Goal: Task Accomplishment & Management: Complete application form

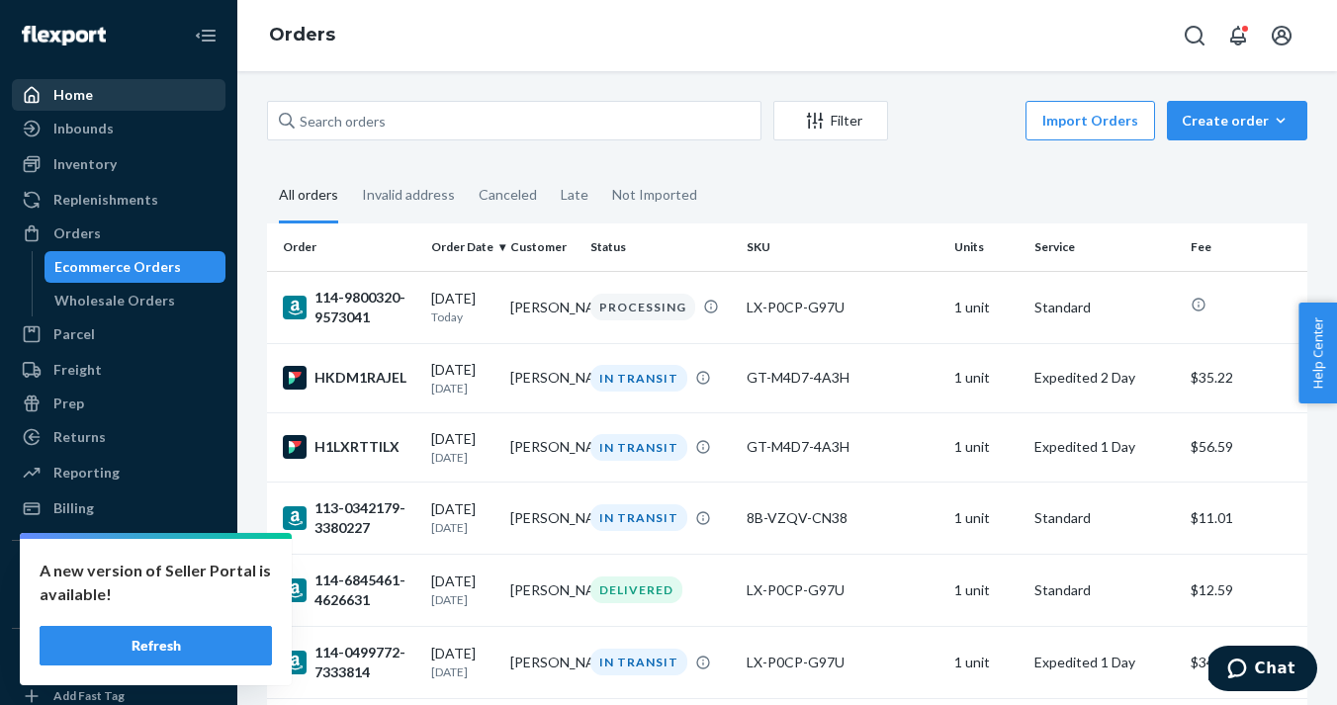
click at [82, 90] on div "Home" at bounding box center [73, 95] width 40 height 20
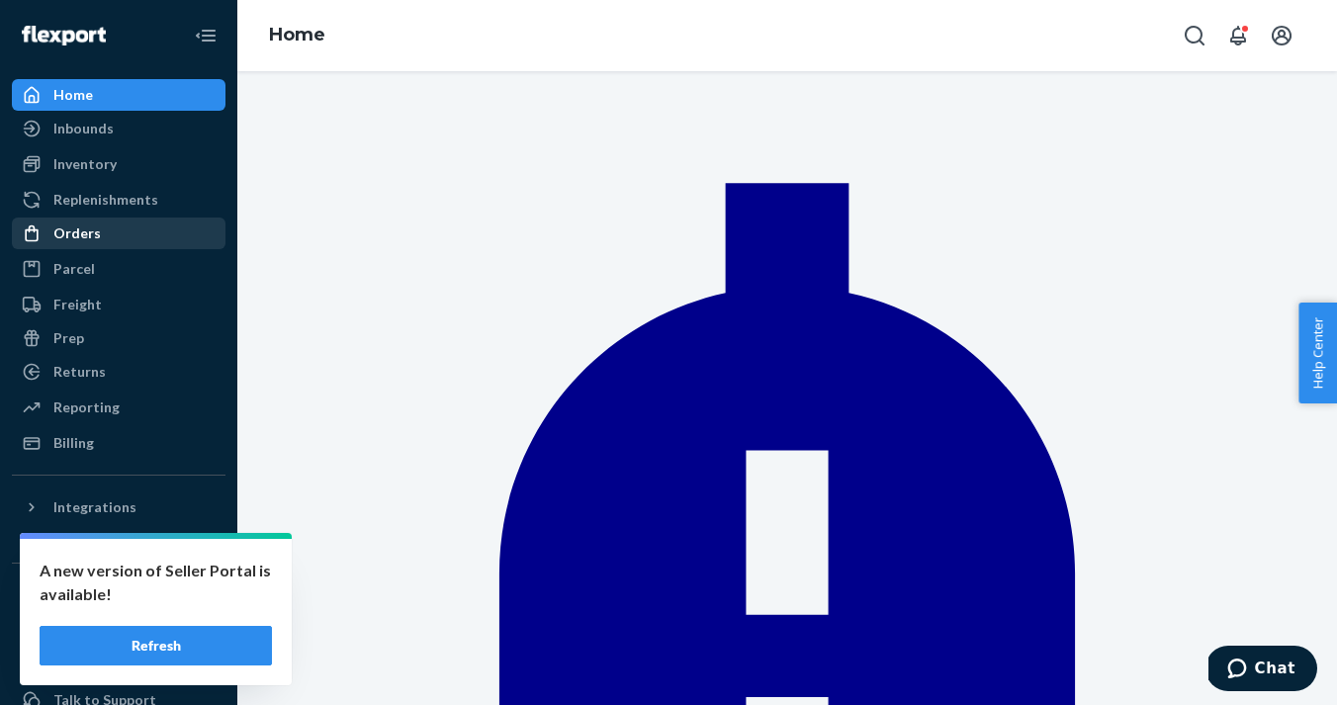
click at [88, 218] on link "Orders" at bounding box center [119, 234] width 214 height 32
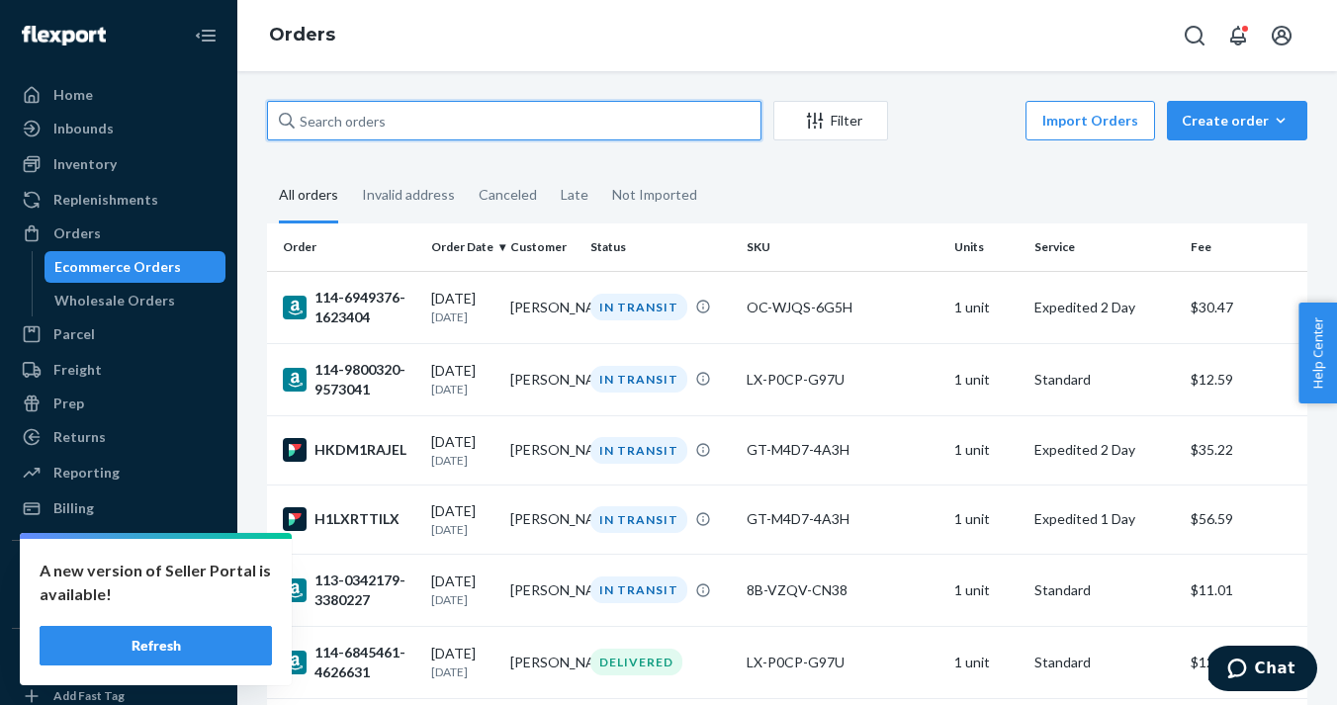
click at [471, 132] on input "text" at bounding box center [514, 121] width 494 height 40
paste input "GT-M4D7-4A3H"
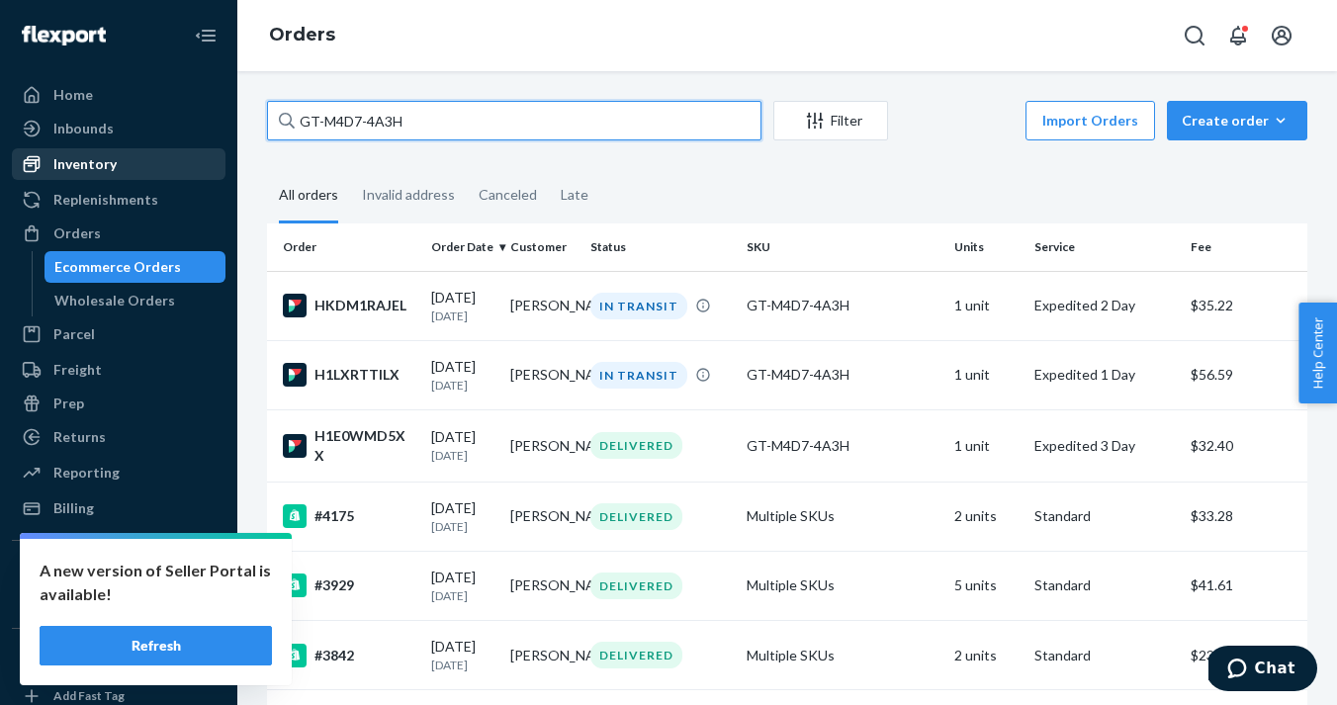
type input "GT-M4D7-4A3H"
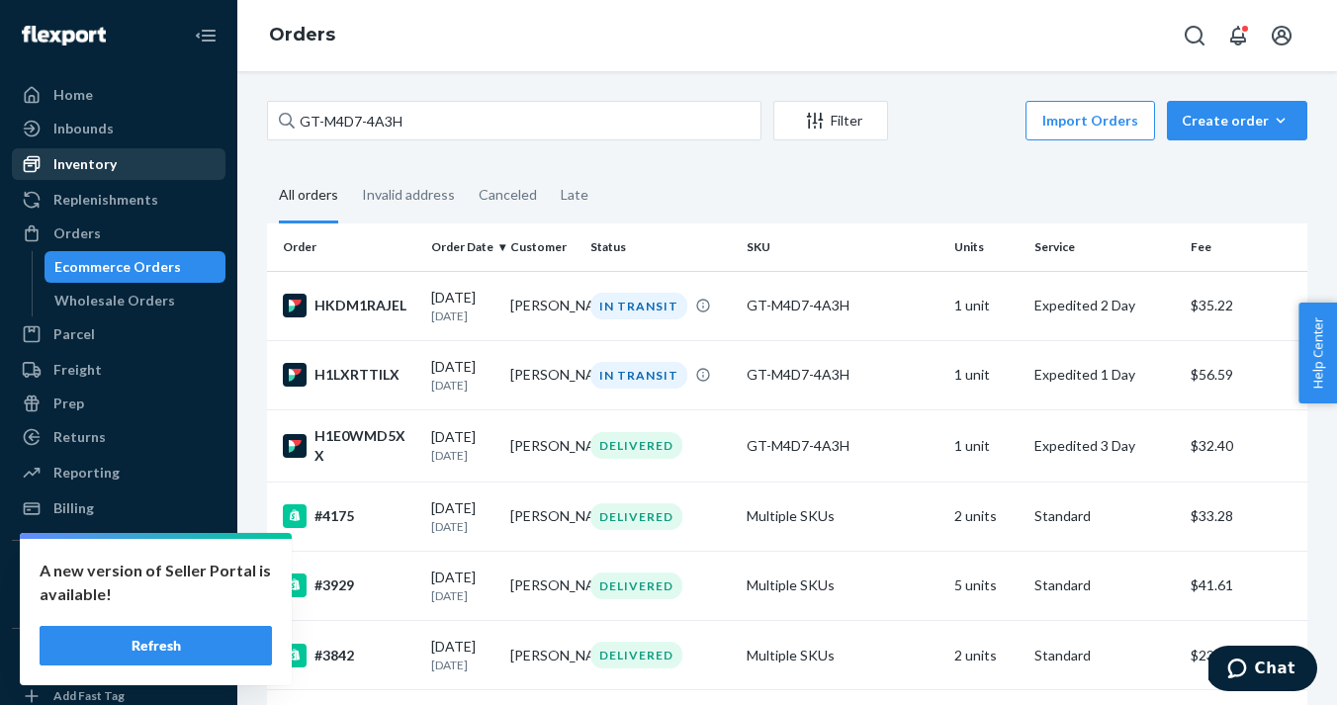
click at [117, 171] on div "Inventory" at bounding box center [119, 164] width 210 height 28
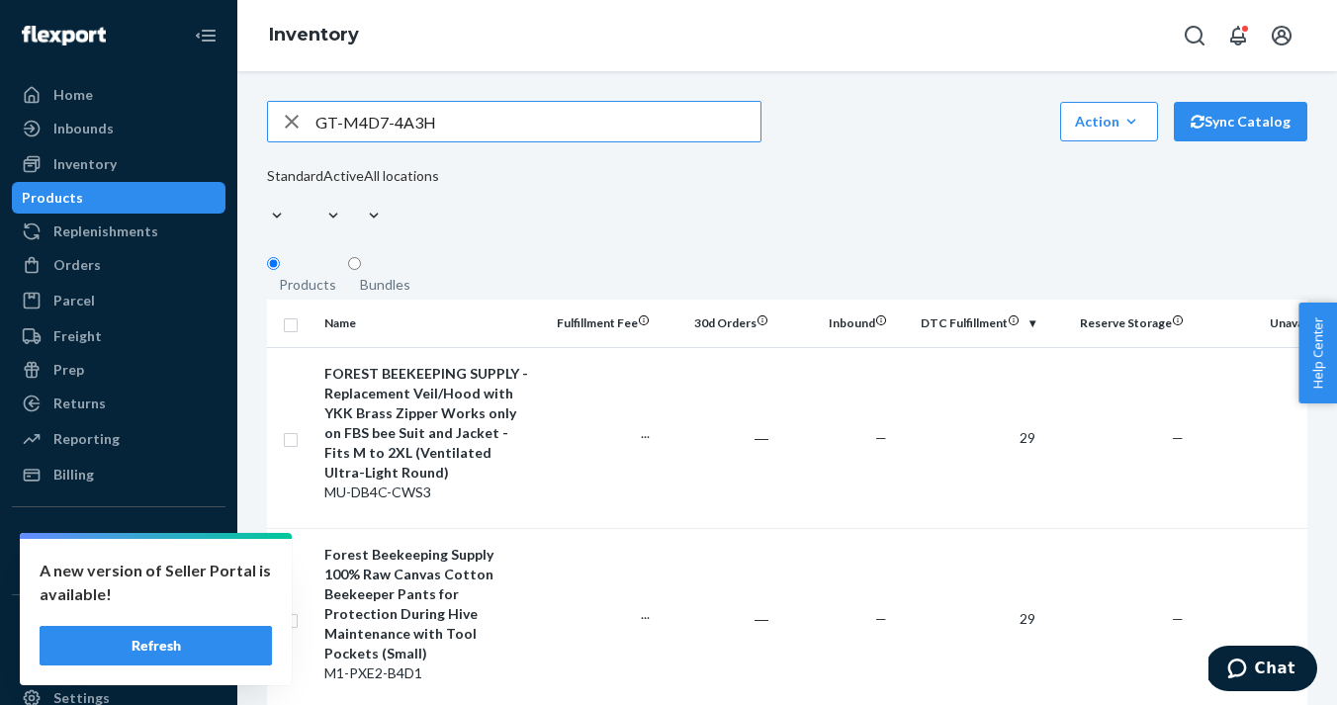
type input "GT-M4D7-4A3H"
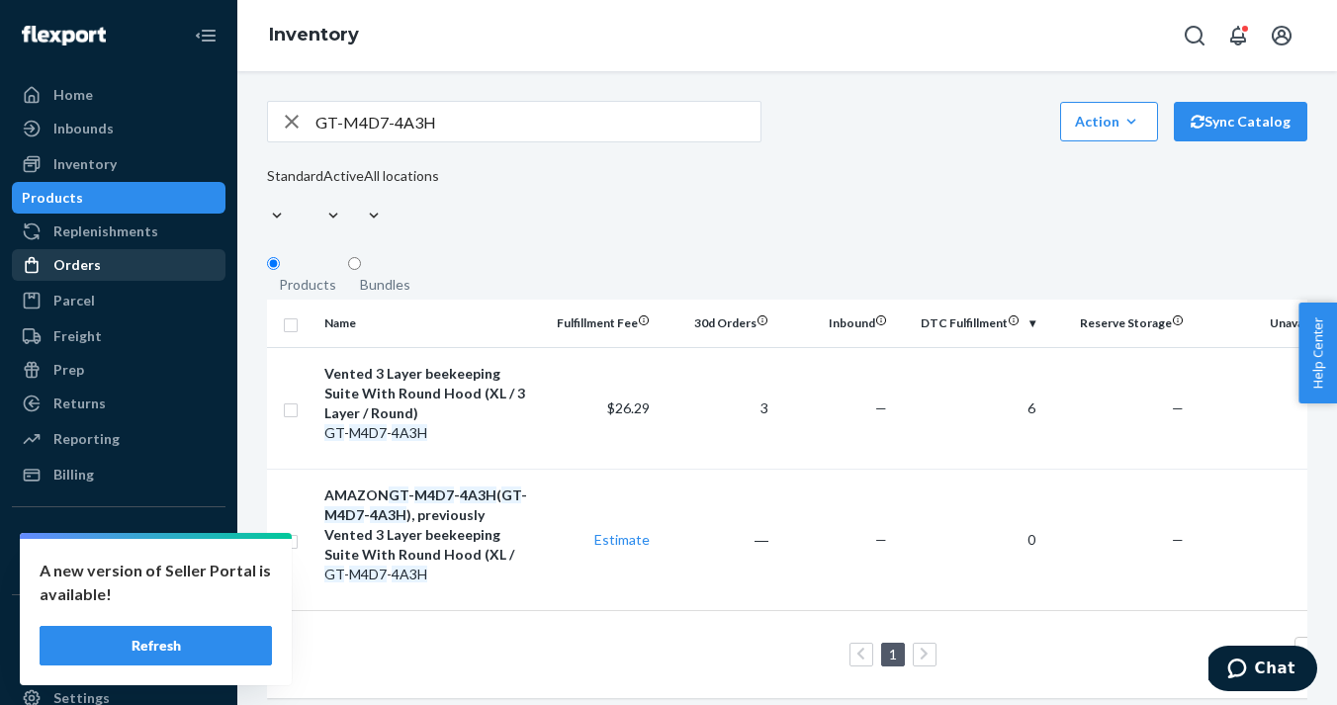
click at [108, 261] on div "Orders" at bounding box center [119, 265] width 210 height 28
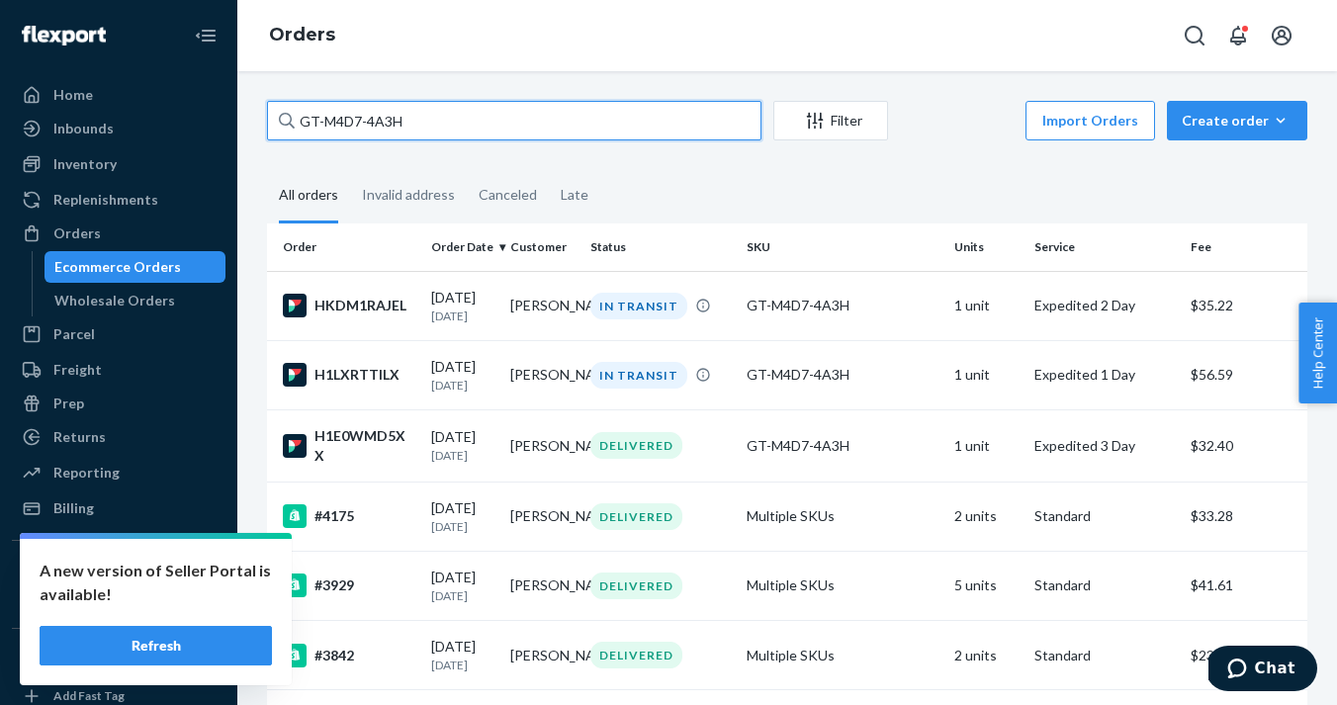
click at [492, 129] on input "GT-M4D7-4A3H" at bounding box center [514, 121] width 494 height 40
type input "G"
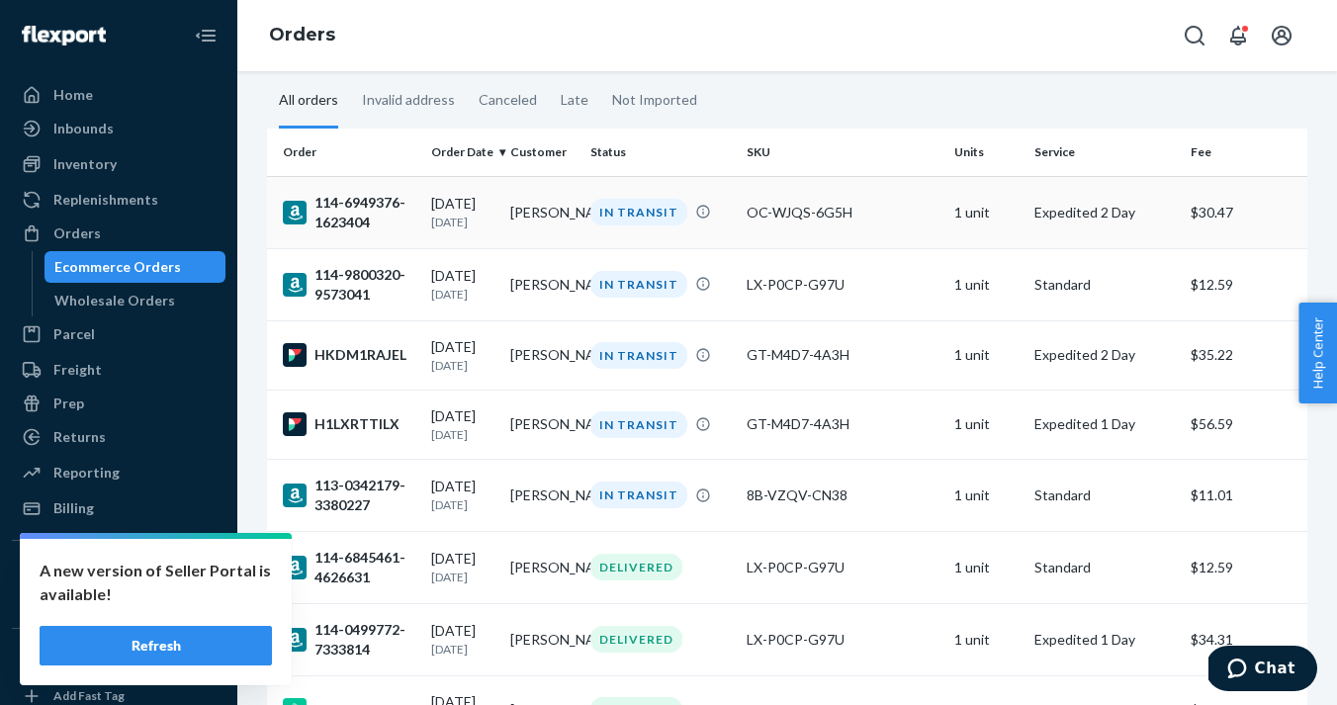
scroll to position [111, 0]
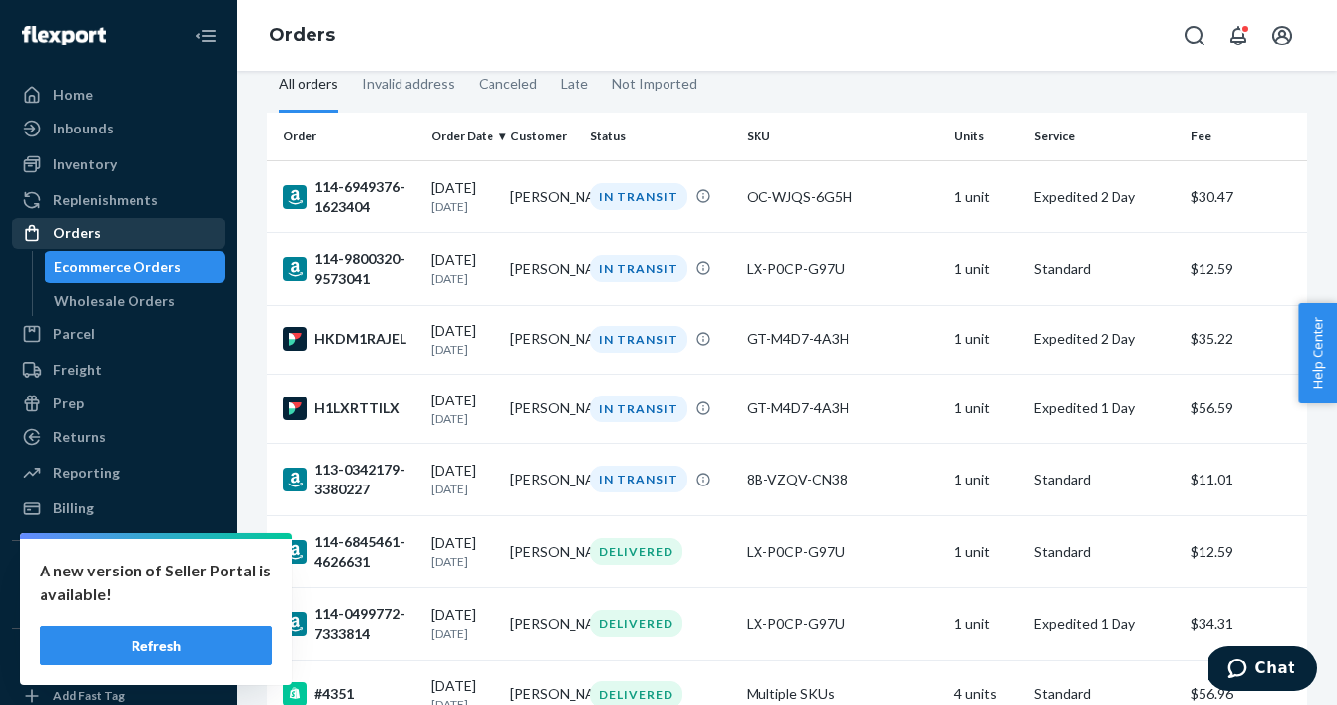
click at [94, 219] on div "Orders" at bounding box center [119, 233] width 210 height 28
click at [123, 241] on div "Orders" at bounding box center [119, 233] width 210 height 28
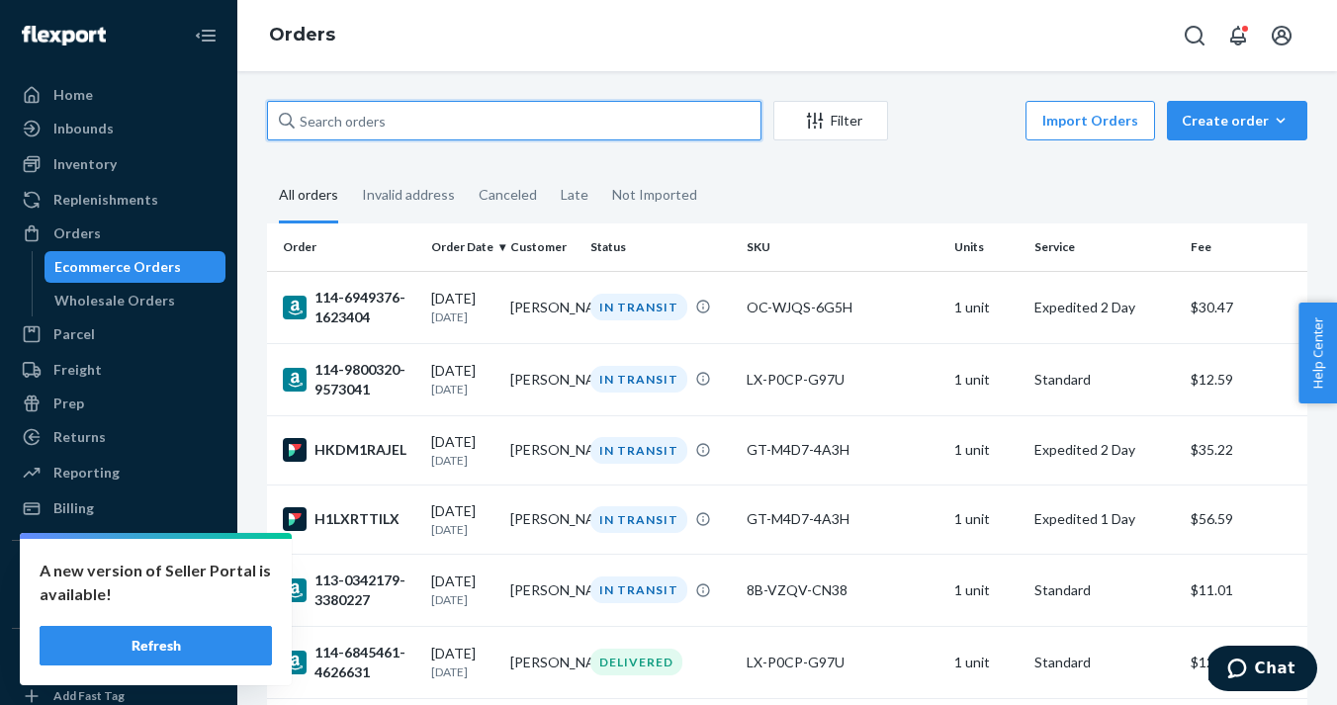
click at [454, 121] on input "text" at bounding box center [514, 121] width 494 height 40
paste input "112-7382482-9405821"
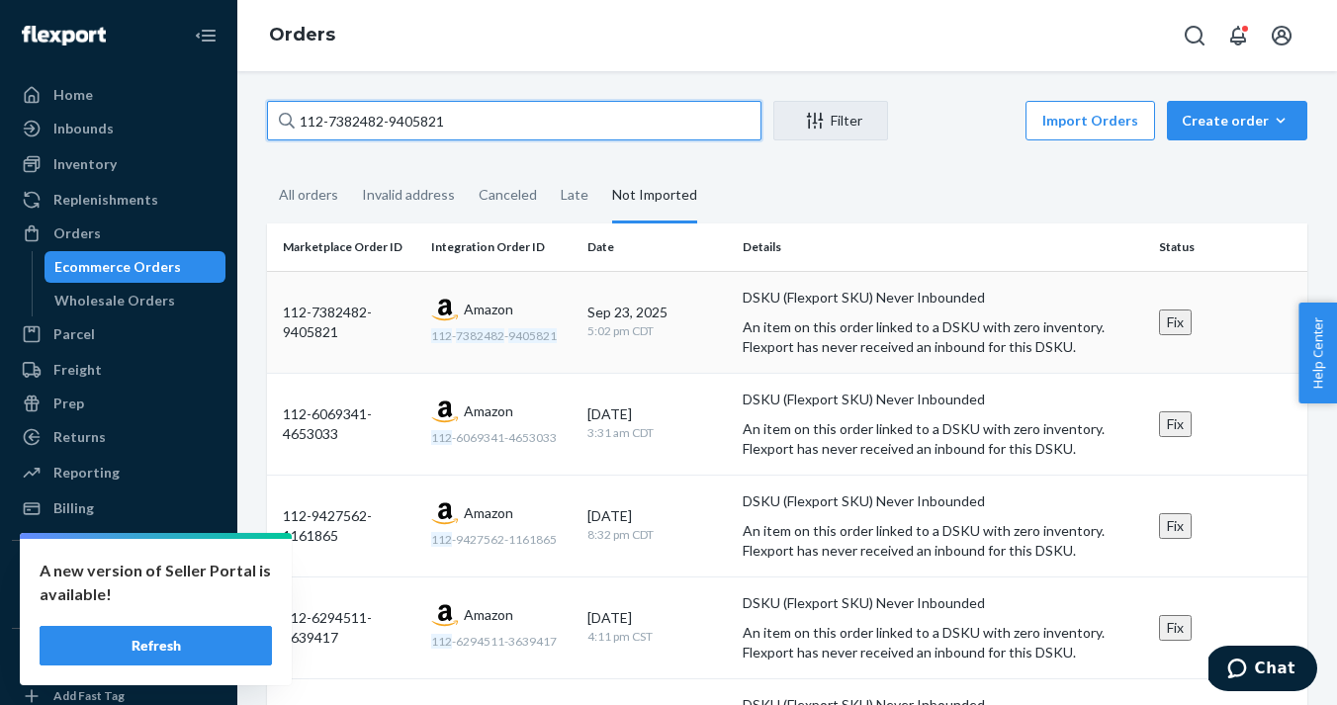
type input "112-7382482-9405821"
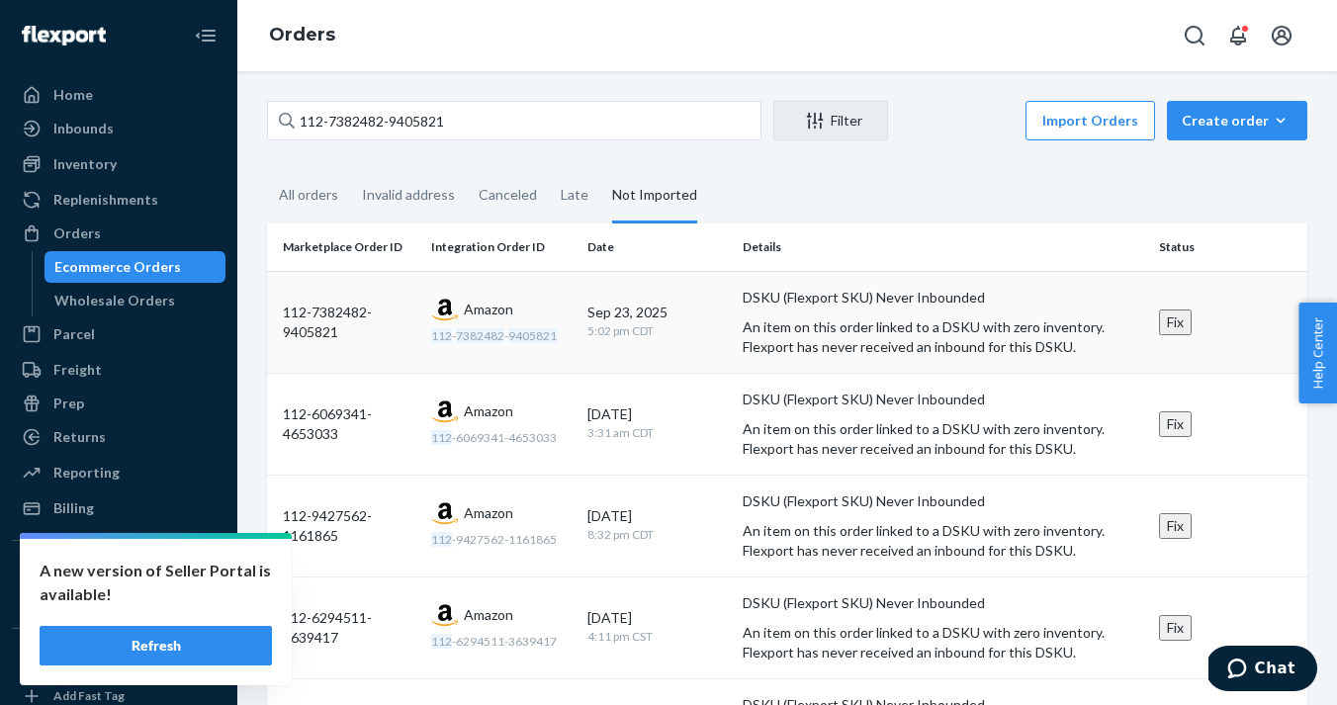
click at [1191, 323] on button "Fix" at bounding box center [1175, 322] width 33 height 26
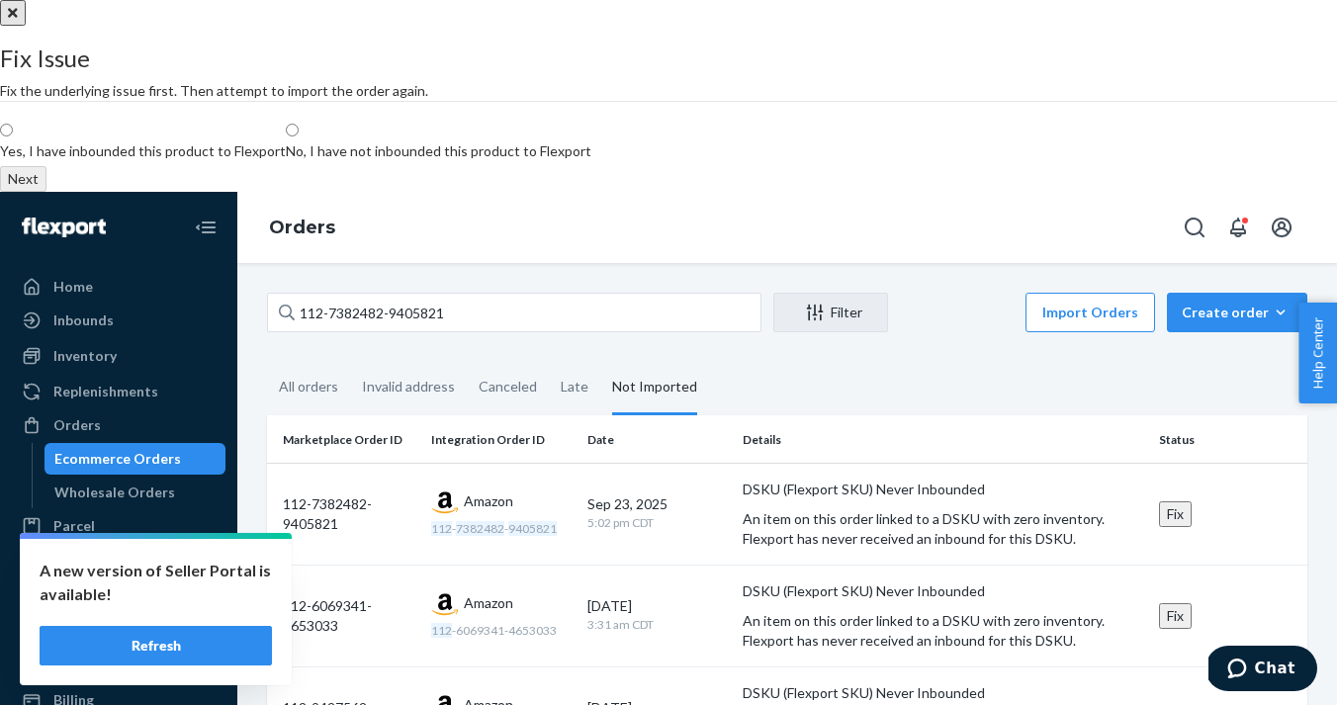
click at [18, 18] on icon "Close" at bounding box center [13, 13] width 10 height 10
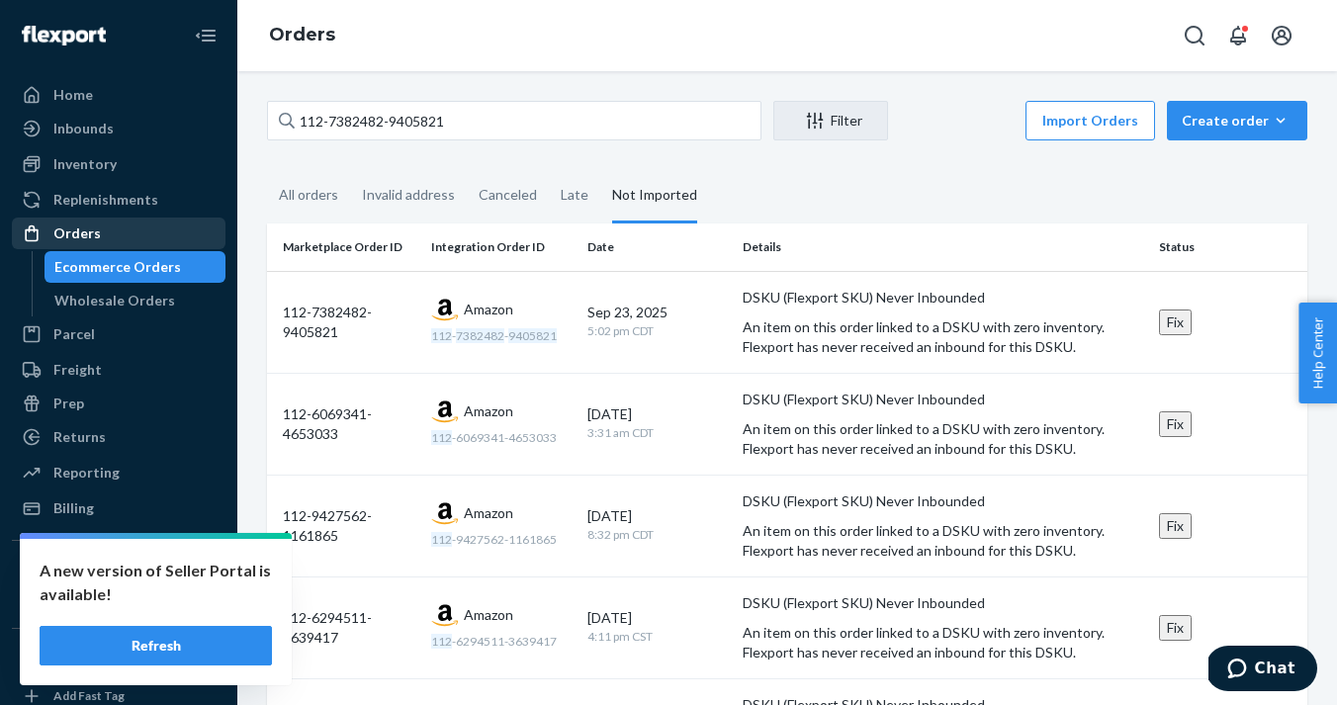
click at [72, 240] on div "Orders" at bounding box center [76, 233] width 47 height 20
click at [1245, 121] on div "Create order" at bounding box center [1237, 121] width 111 height 20
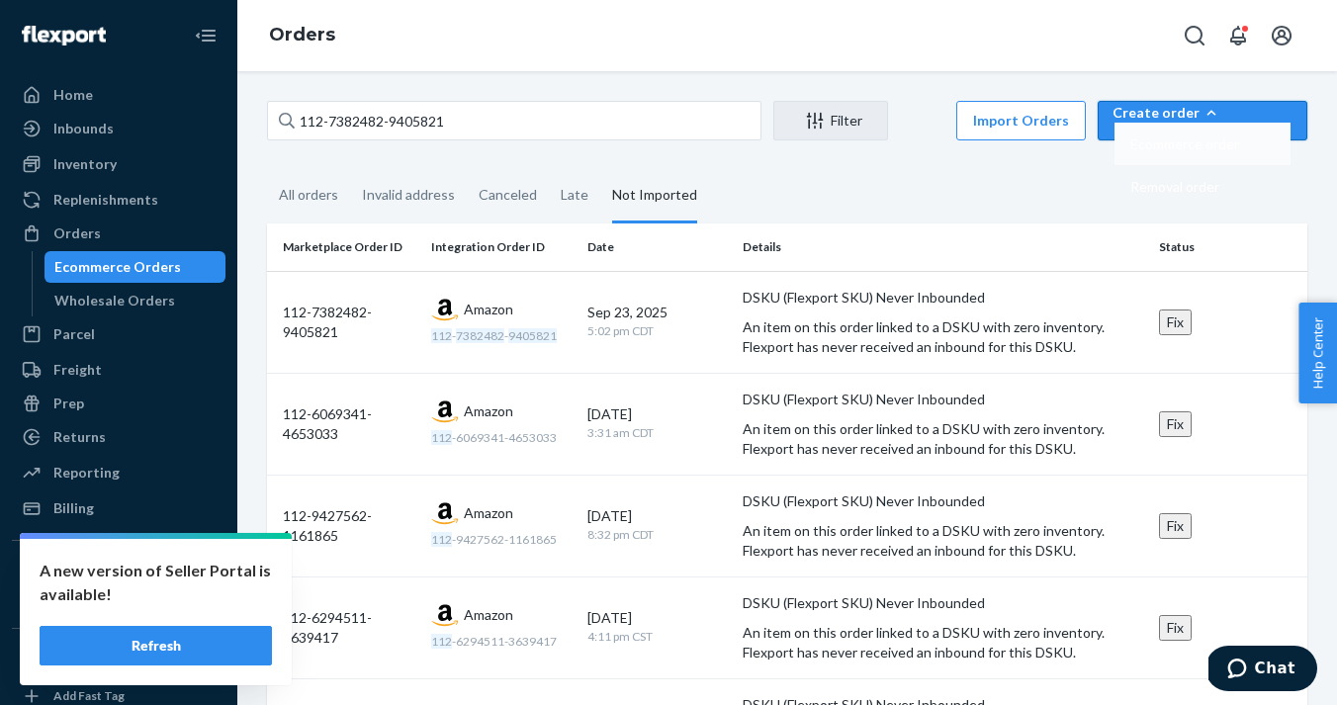
click at [1239, 151] on span "Ecommerce order" at bounding box center [1184, 144] width 109 height 14
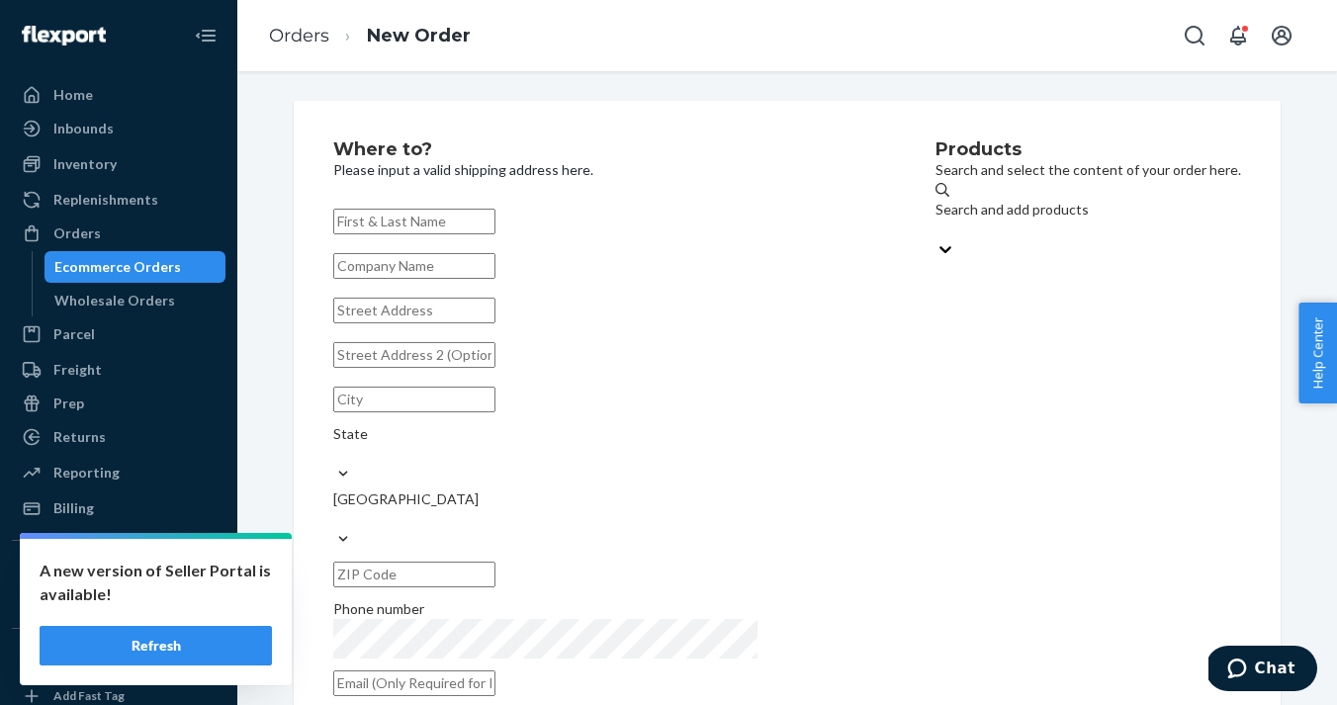
paste input "[PERSON_NAME]"
type input "[PERSON_NAME]"
click at [402, 323] on input "text" at bounding box center [414, 311] width 162 height 26
paste input "[STREET_ADDRESS][PERSON_NAME]"
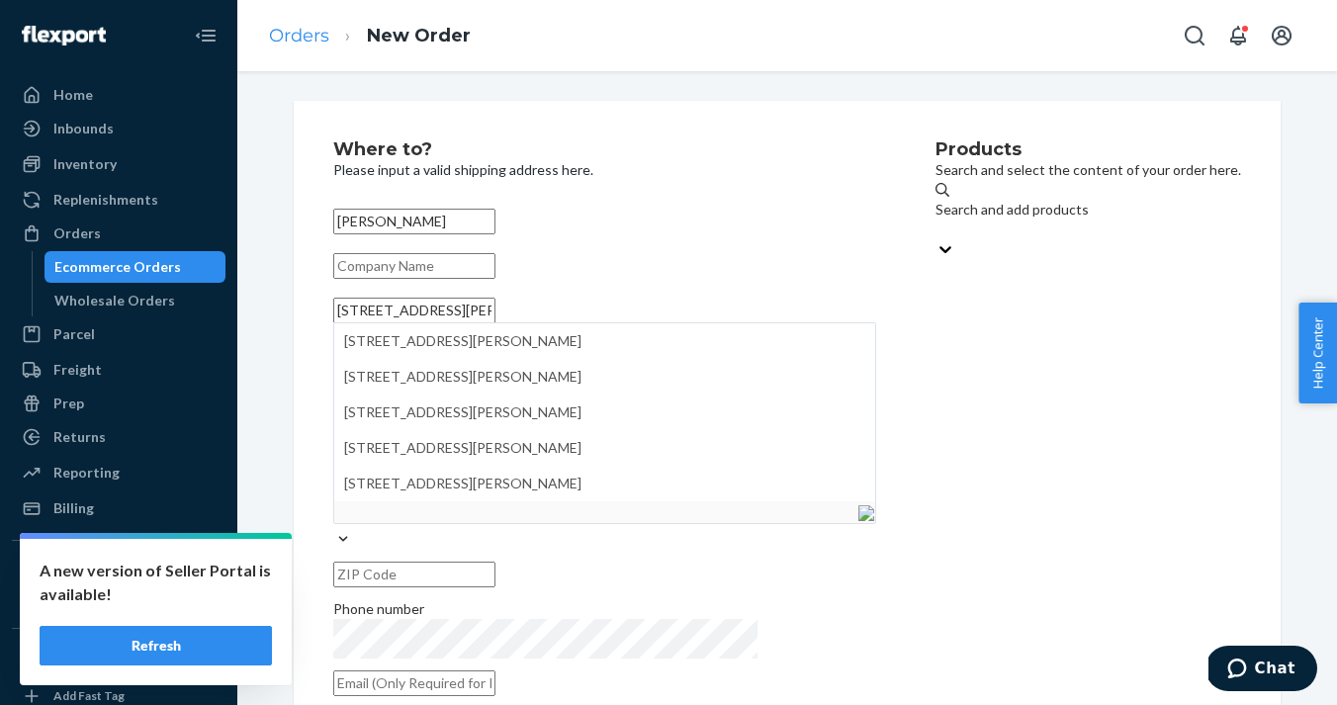
type input "[STREET_ADDRESS][PERSON_NAME]"
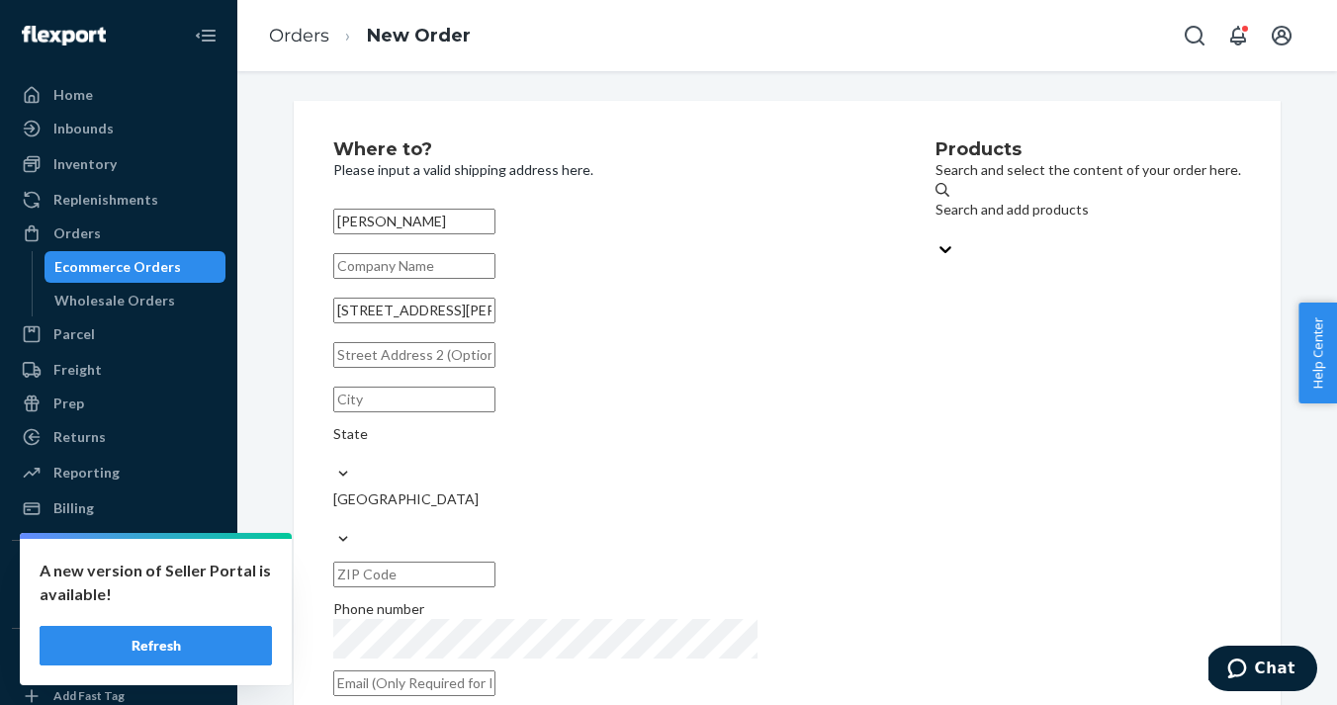
click at [394, 412] on input "text" at bounding box center [414, 400] width 162 height 26
paste input "[GEOGRAPHIC_DATA]"
type input "[GEOGRAPHIC_DATA]"
click at [495, 562] on input "text" at bounding box center [414, 575] width 162 height 26
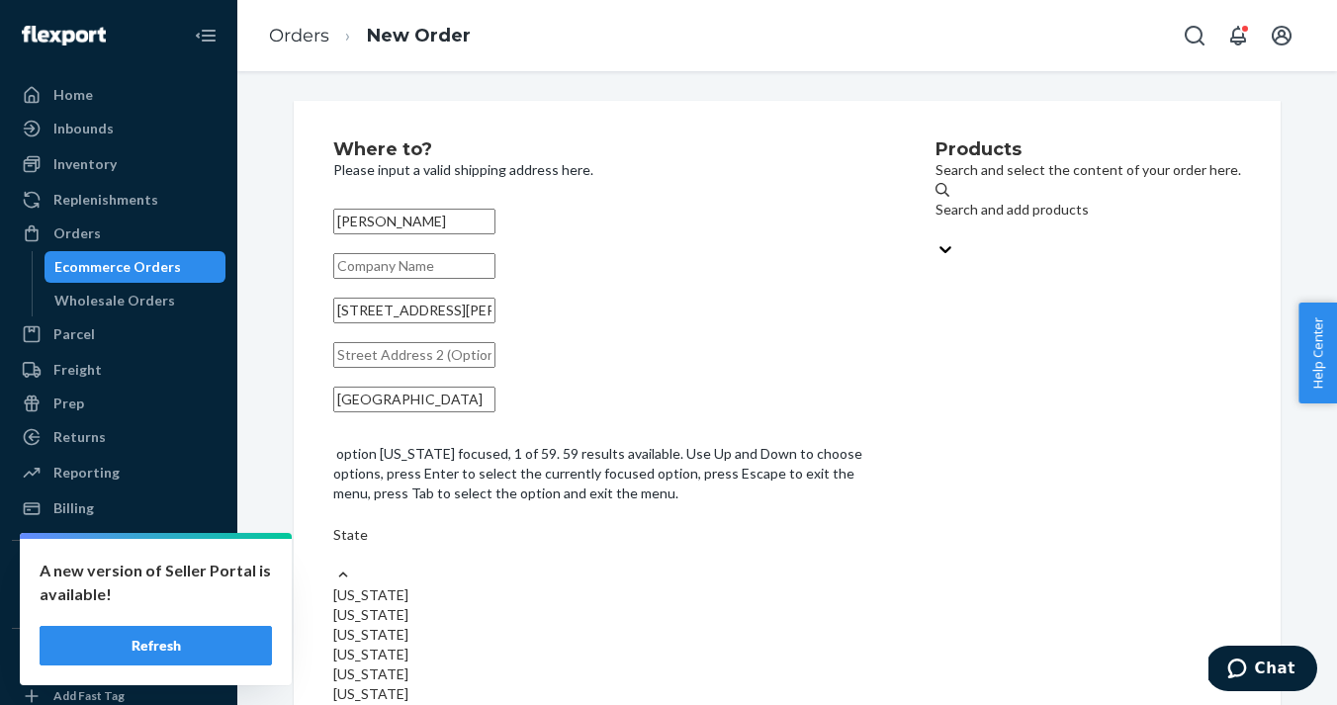
click at [584, 525] on div "State" at bounding box center [604, 535] width 543 height 20
click at [335, 545] on input "option [US_STATE] focused, 1 of 59. 59 results available. Use Up and Down to ch…" at bounding box center [334, 555] width 2 height 20
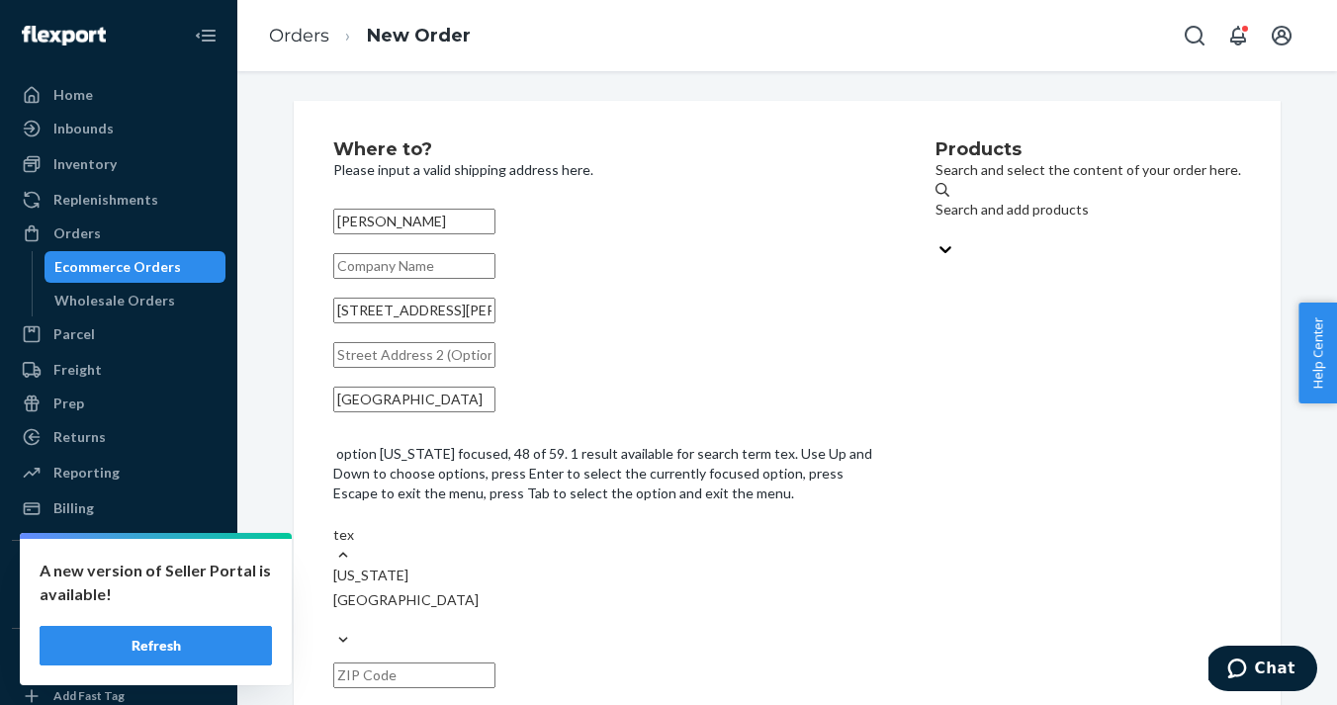
type input "[US_STATE]"
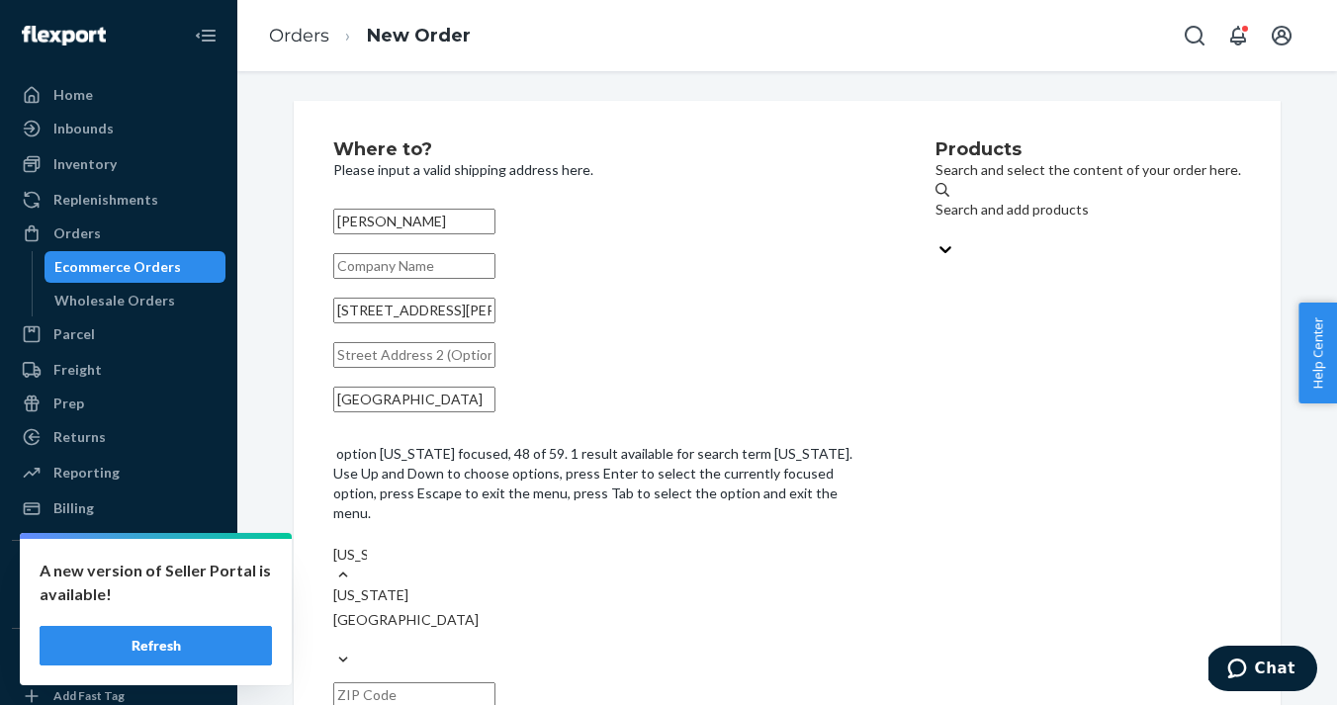
click at [631, 585] on div "[US_STATE]" at bounding box center [604, 595] width 543 height 20
click at [367, 545] on input "[US_STATE]" at bounding box center [350, 555] width 34 height 20
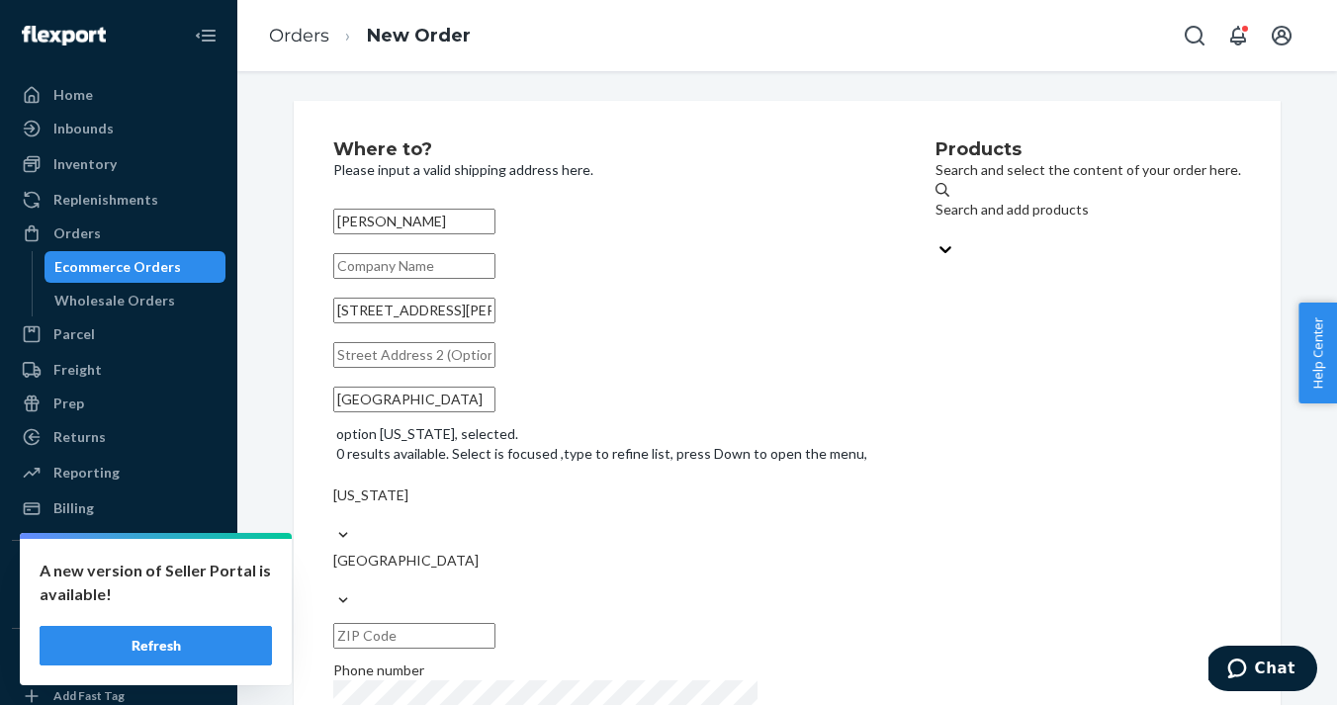
click at [495, 623] on input "text" at bounding box center [414, 636] width 162 height 26
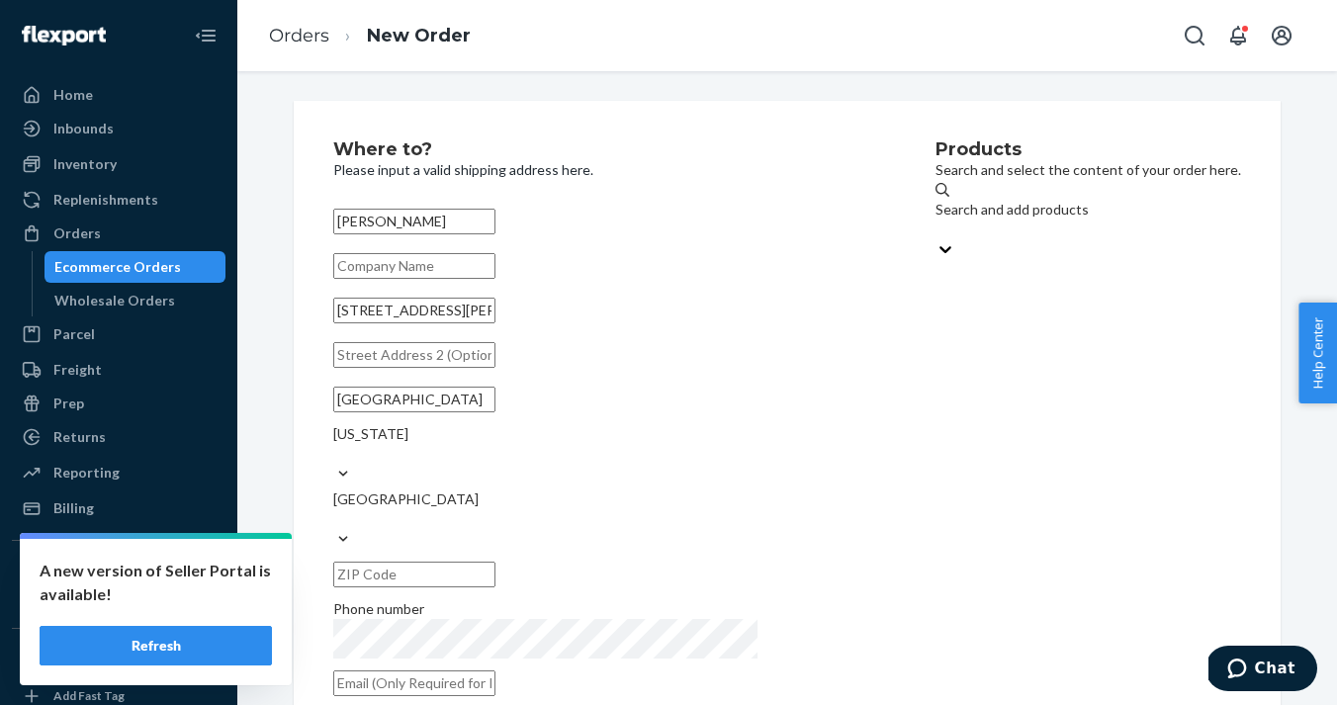
paste input "76310-0430"
type input "76310-0430"
click at [935, 520] on div "Products Search and select the content of your order here. Search and add produ…" at bounding box center [1088, 424] width 306 height 568
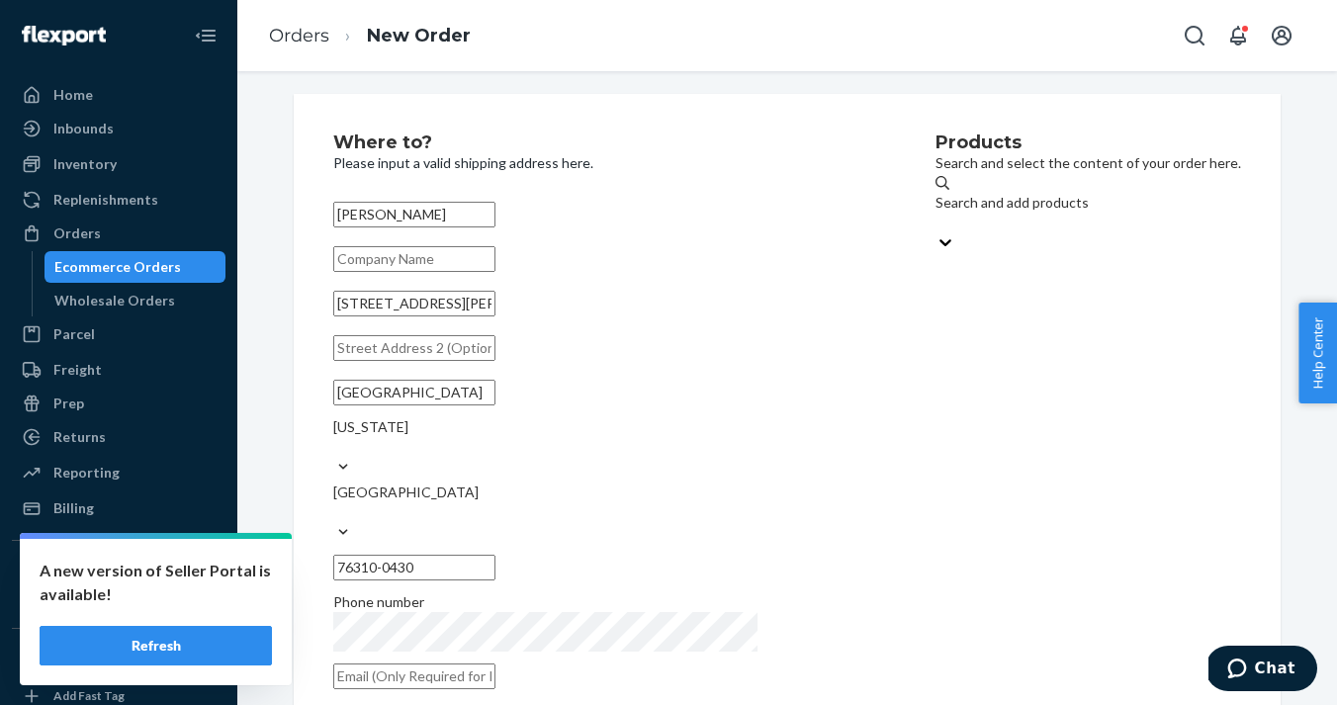
click at [950, 467] on div "Products Search and select the content of your order here. Search and add produ…" at bounding box center [1088, 417] width 306 height 568
click at [958, 224] on div "Search and add products" at bounding box center [1088, 213] width 306 height 40
click at [937, 224] on input "Search and add products" at bounding box center [936, 223] width 2 height 20
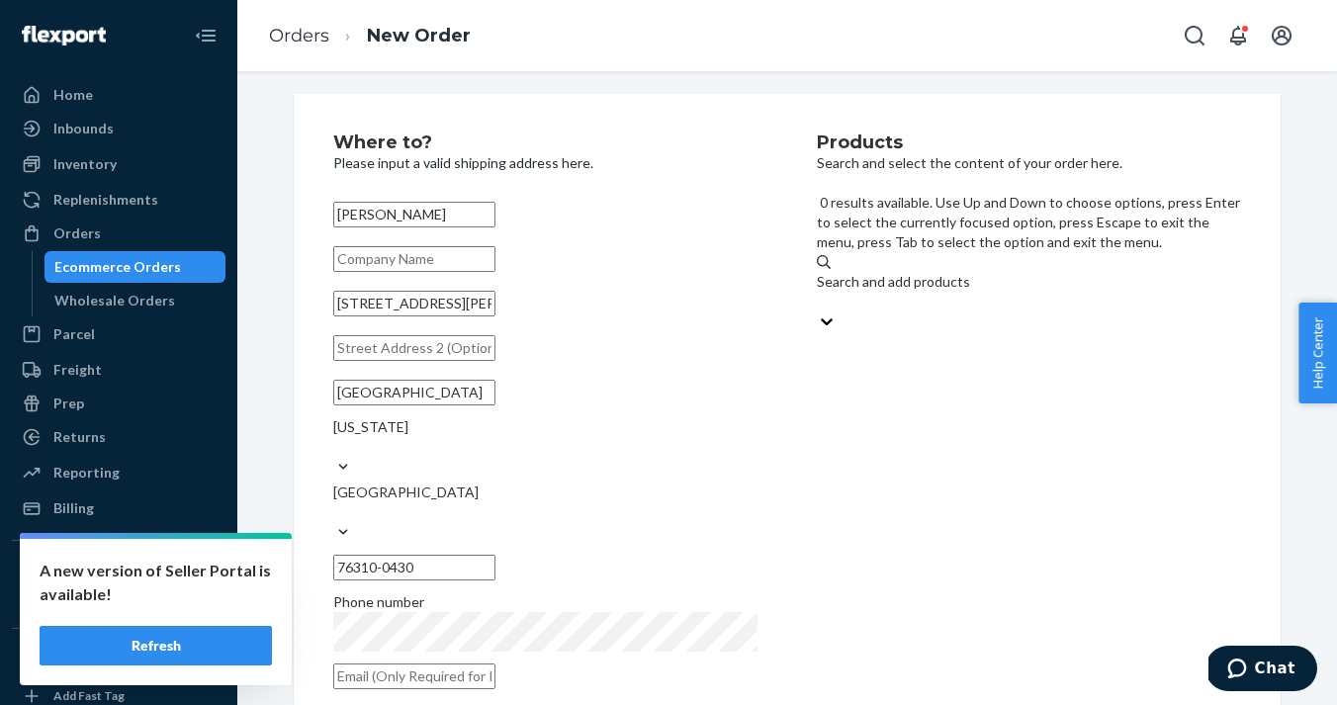
paste input "GT-M4D7-4A3H"
type input "GT-M4D7-4A3H"
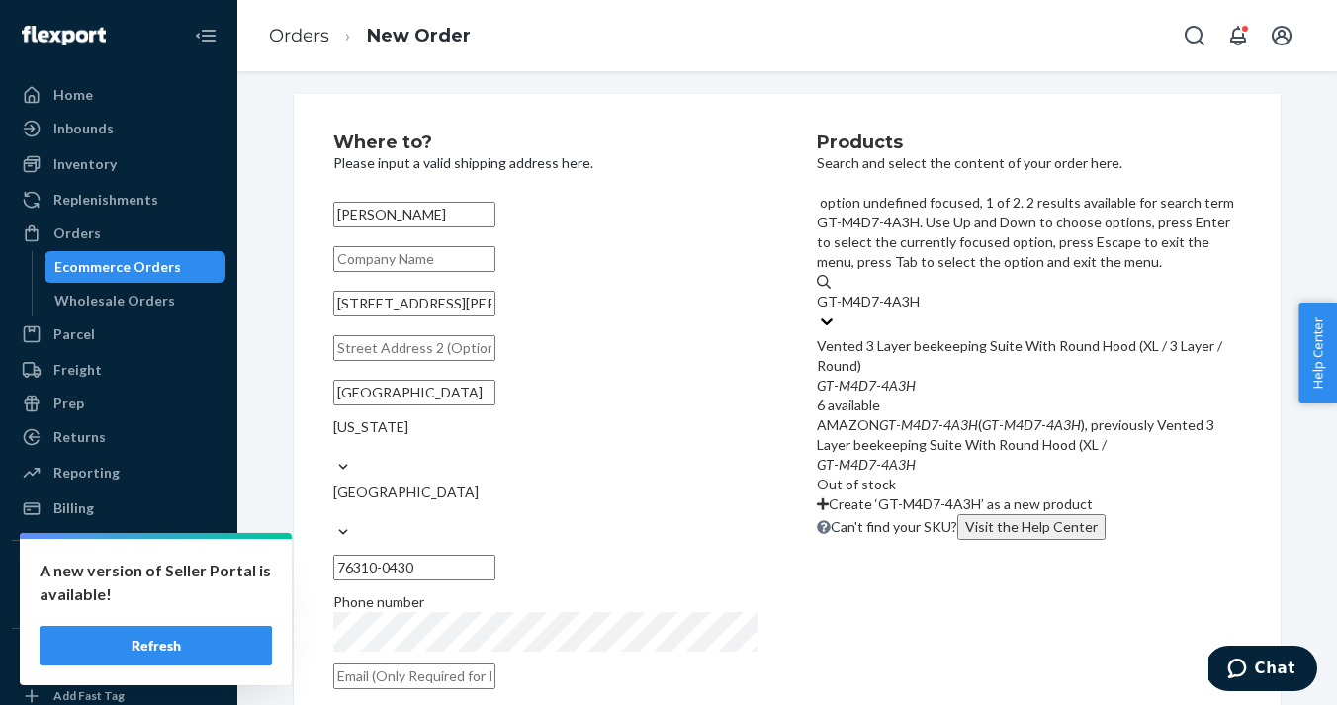
click at [1007, 376] on div "GT - M4D7 - 4A3H" at bounding box center [1029, 386] width 424 height 20
click at [920, 292] on input "GT-M4D7-4A3H" at bounding box center [869, 302] width 104 height 20
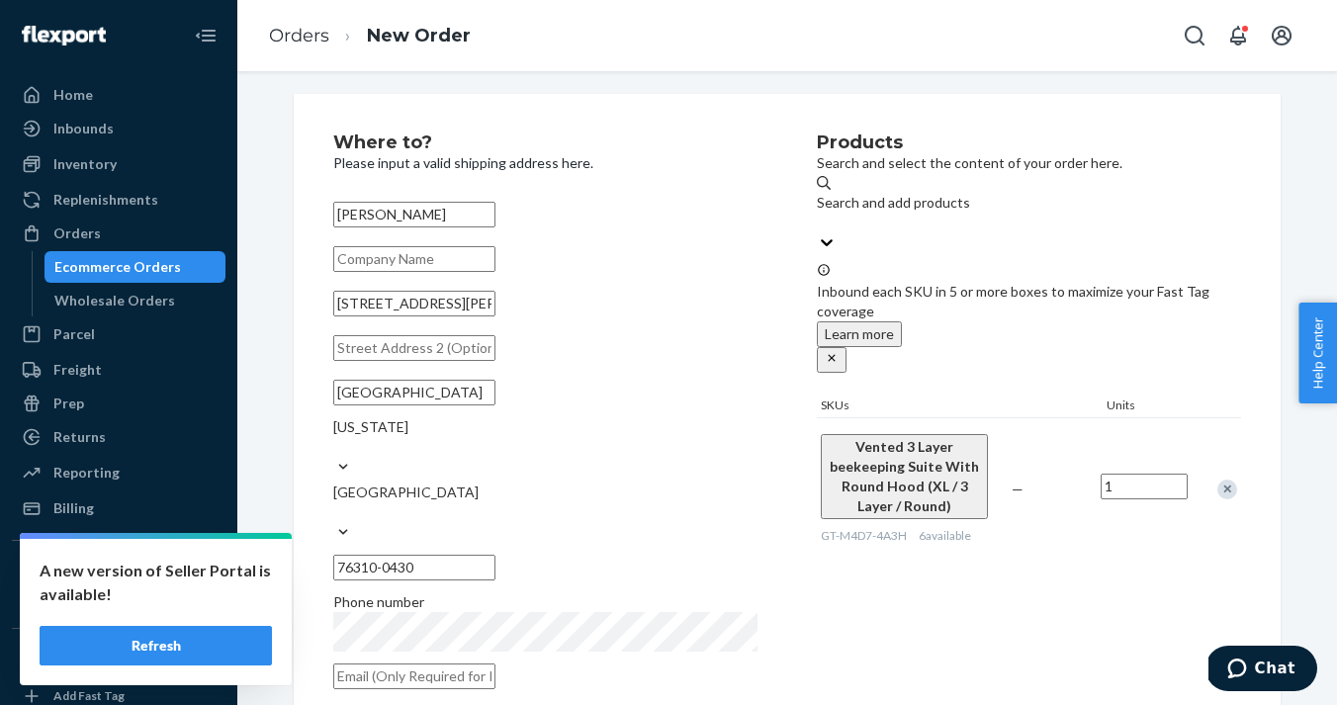
click at [965, 486] on div "Products Search and select the content of your order here. Search and add produ…" at bounding box center [1029, 417] width 424 height 568
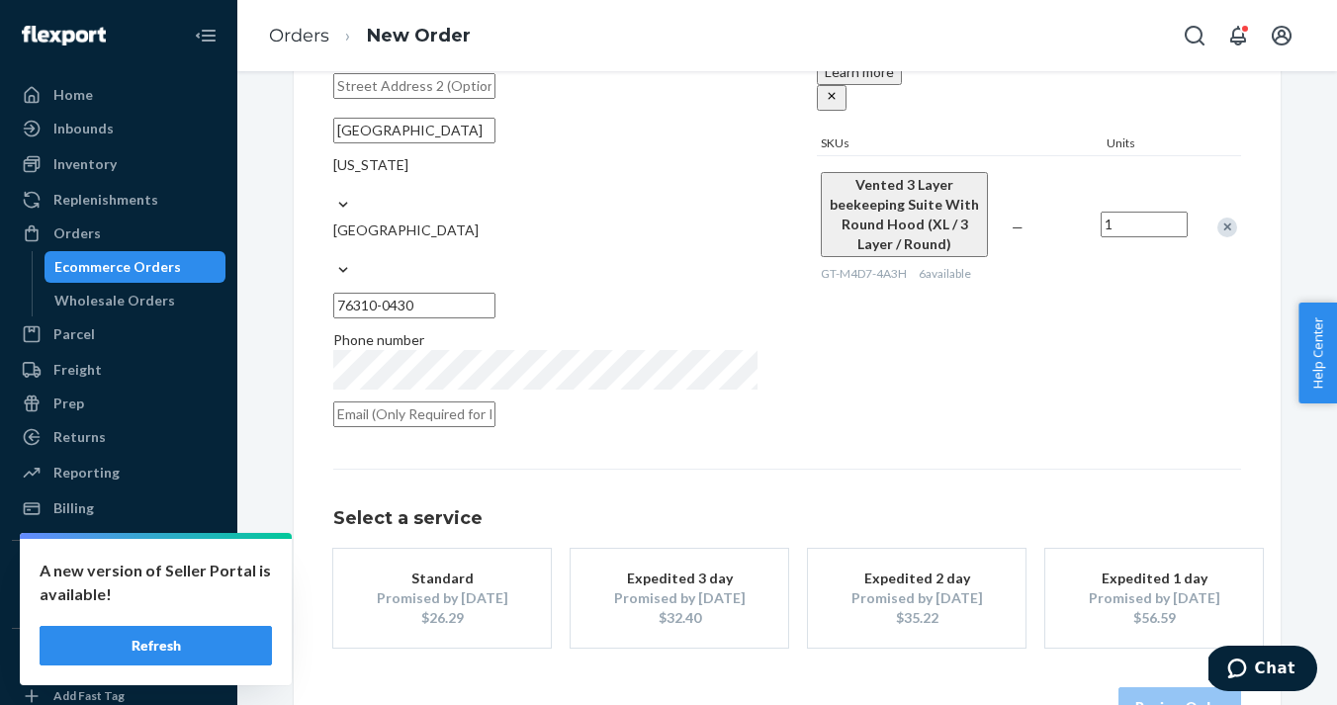
scroll to position [294, 0]
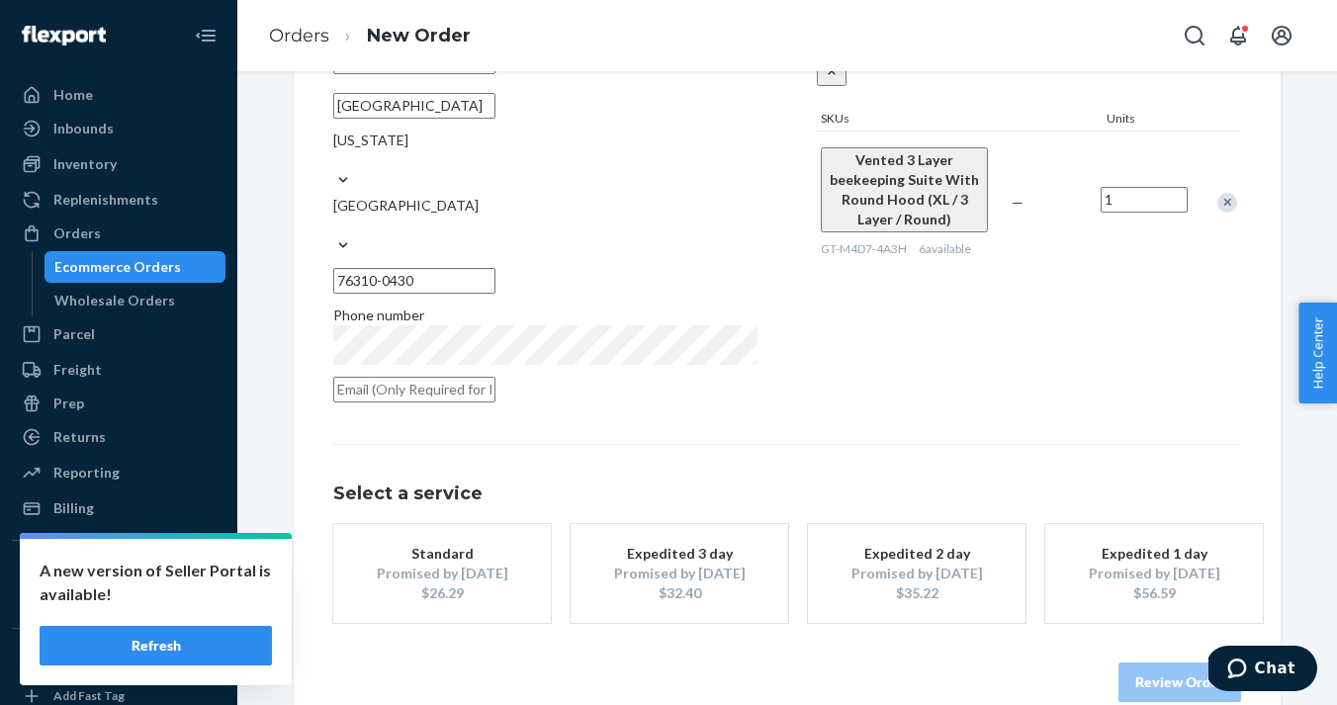
click at [710, 583] on div "$32.40" at bounding box center [679, 593] width 158 height 20
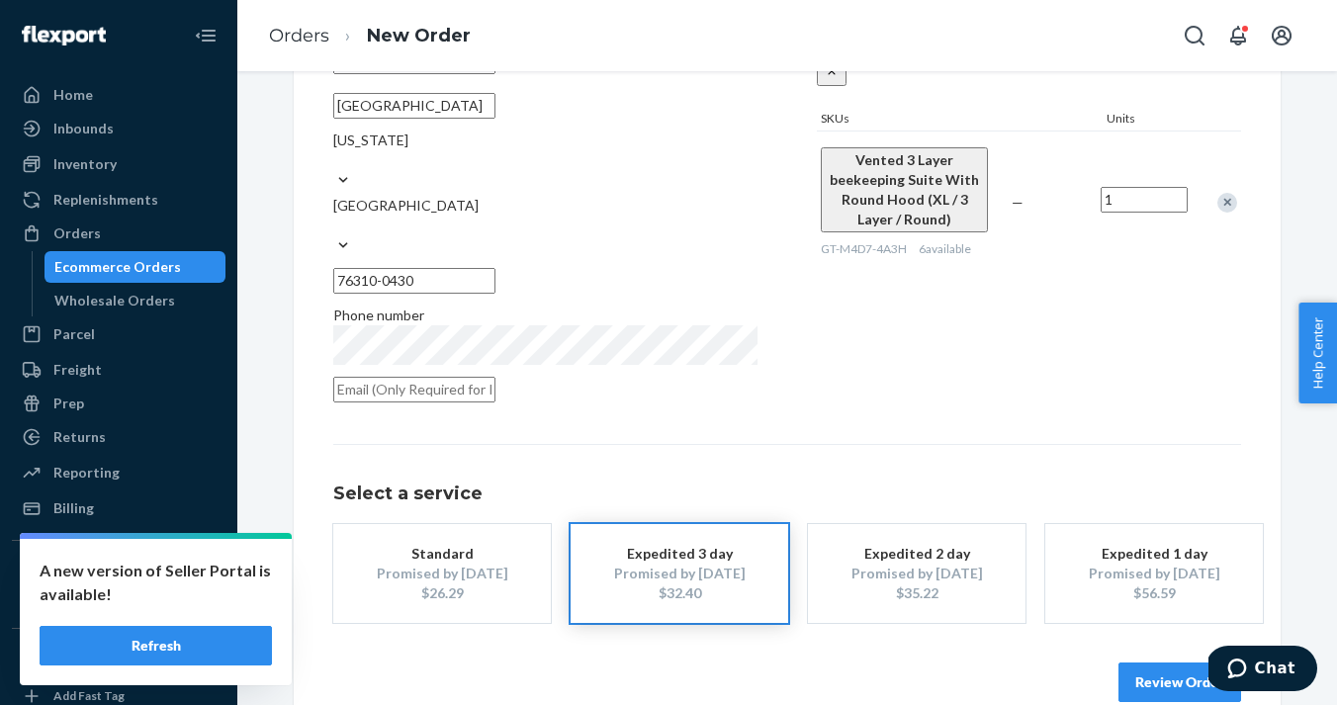
click at [1165, 662] on button "Review Order" at bounding box center [1179, 682] width 123 height 40
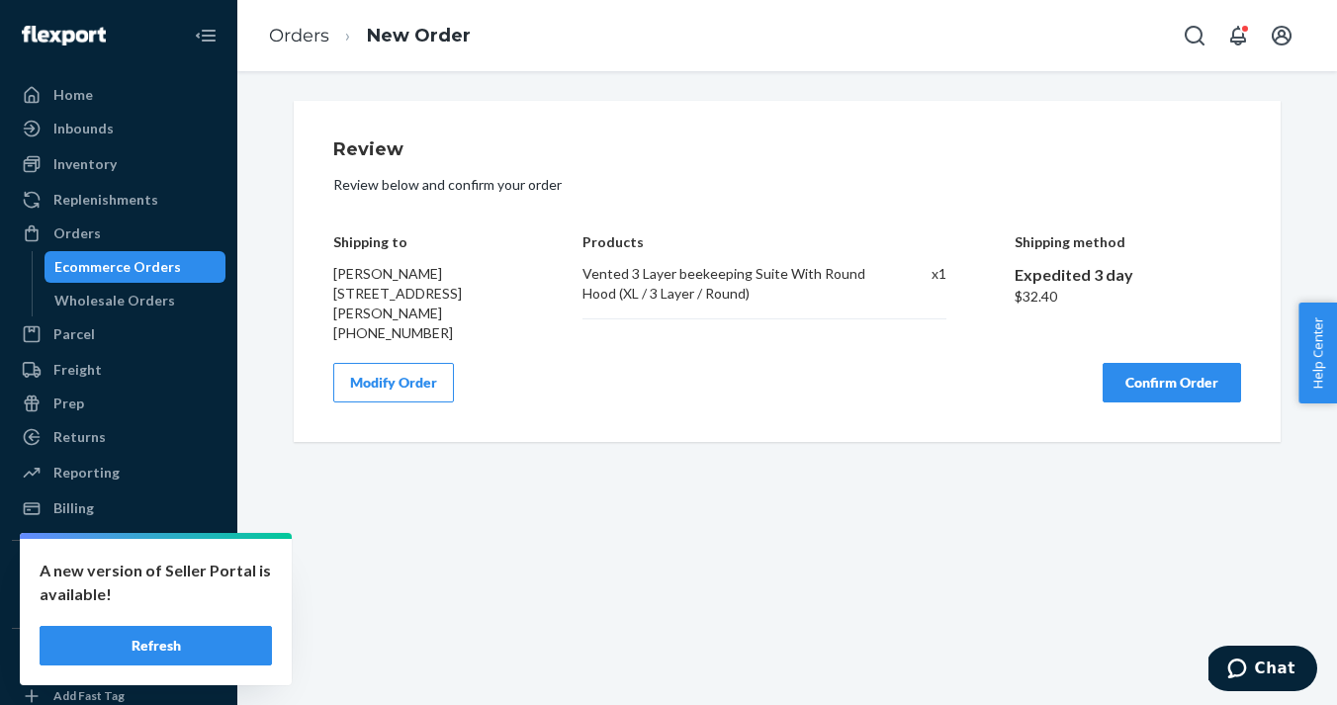
scroll to position [0, 0]
click at [1186, 402] on button "Confirm Order" at bounding box center [1171, 383] width 138 height 40
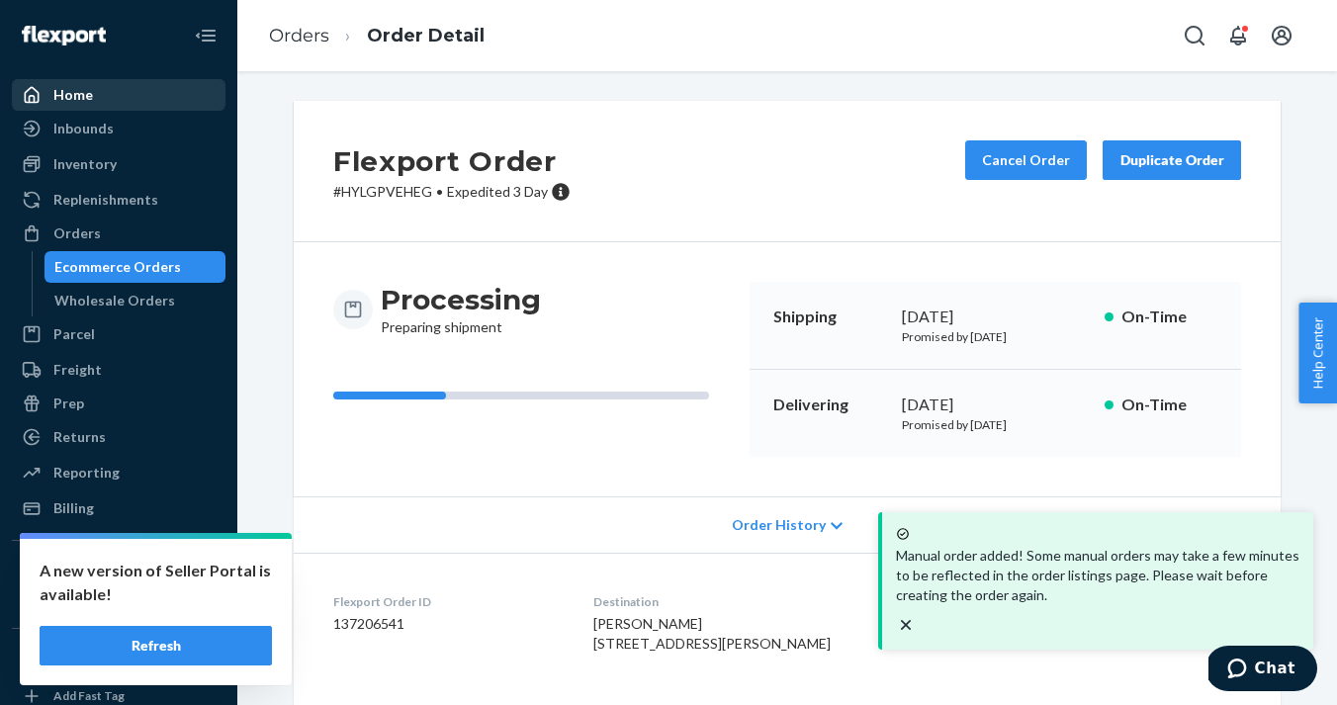
click at [178, 92] on div "Home" at bounding box center [119, 95] width 210 height 28
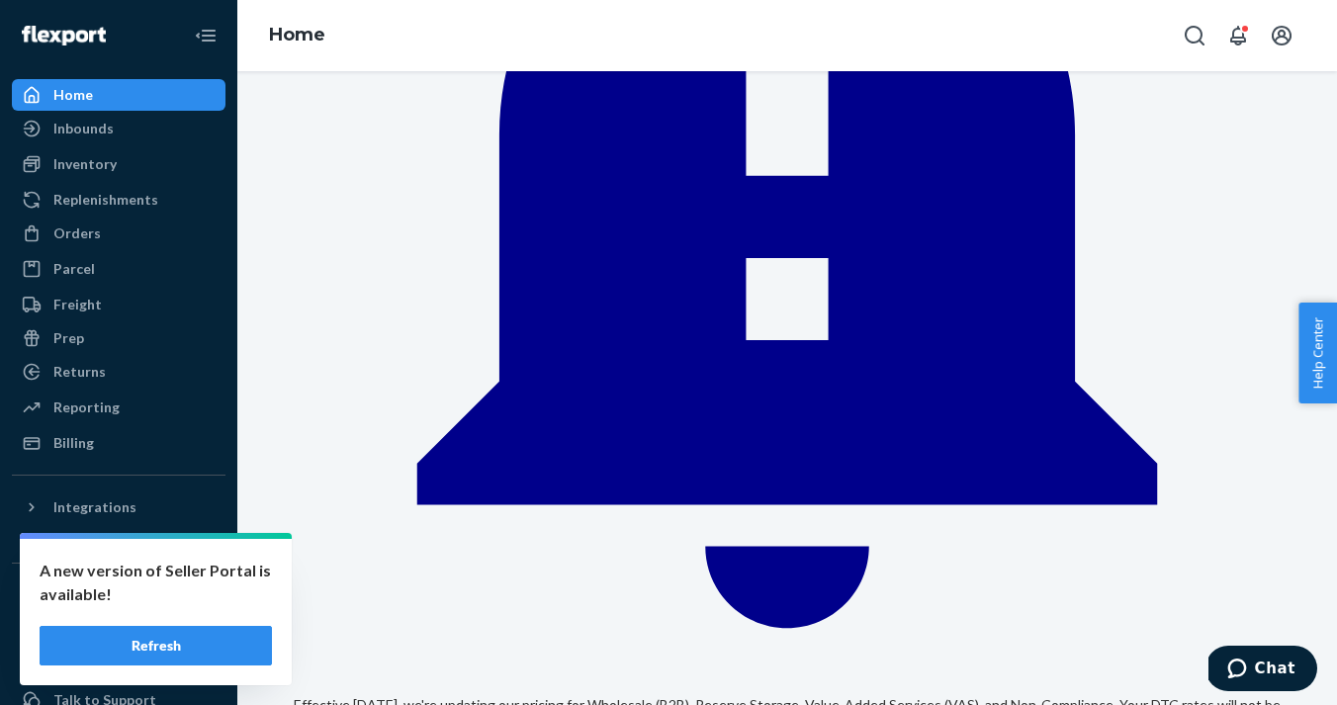
scroll to position [216, 0]
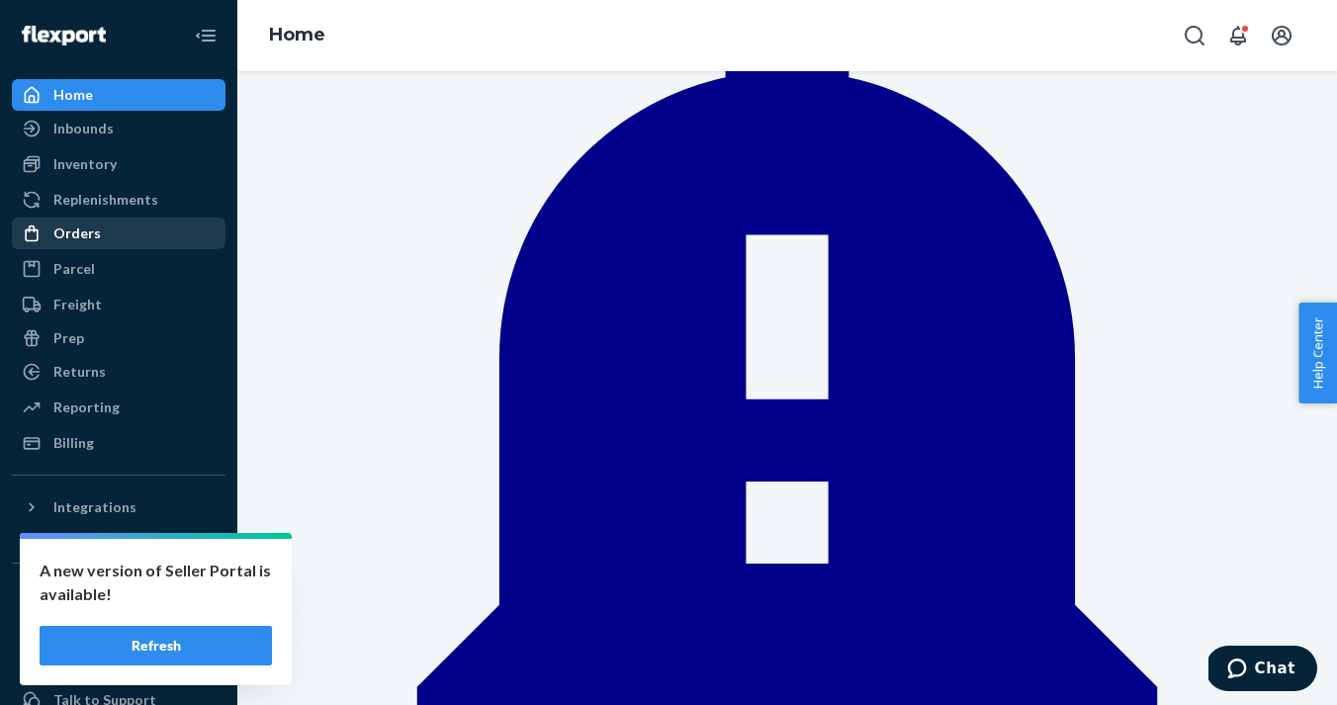
click at [85, 227] on div "Orders" at bounding box center [76, 233] width 47 height 20
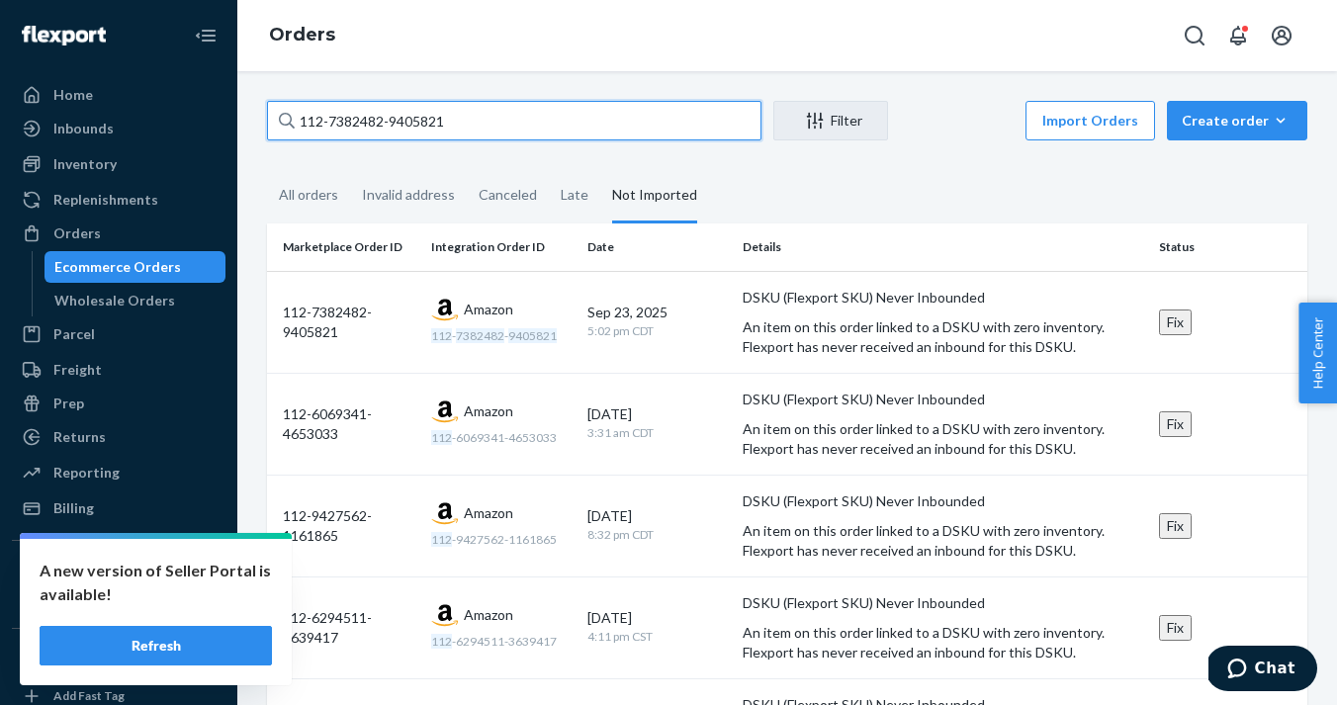
click at [533, 122] on input "112-7382482-9405821" at bounding box center [514, 121] width 494 height 40
drag, startPoint x: 505, startPoint y: 122, endPoint x: 286, endPoint y: 128, distance: 219.6
click at [286, 128] on div "112-7382482-9405821" at bounding box center [514, 121] width 494 height 40
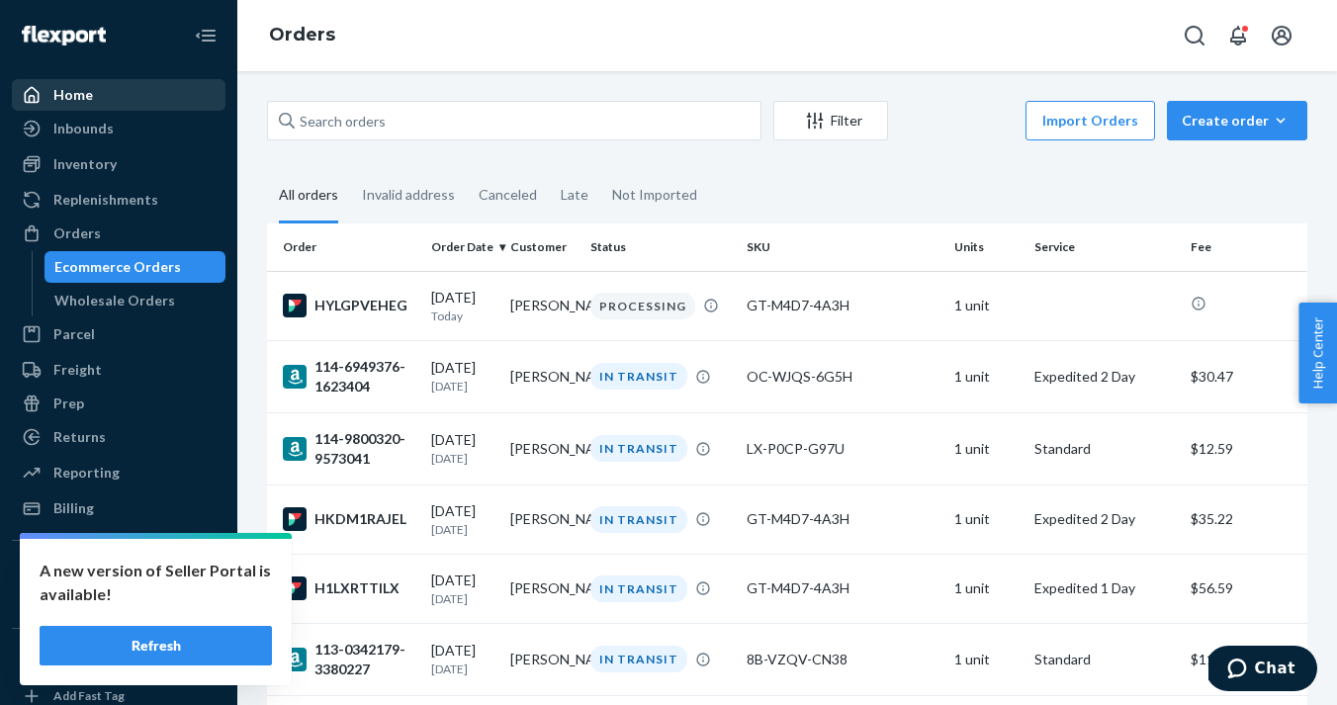
click at [80, 96] on div "Home" at bounding box center [73, 95] width 40 height 20
